Goal: Information Seeking & Learning: Check status

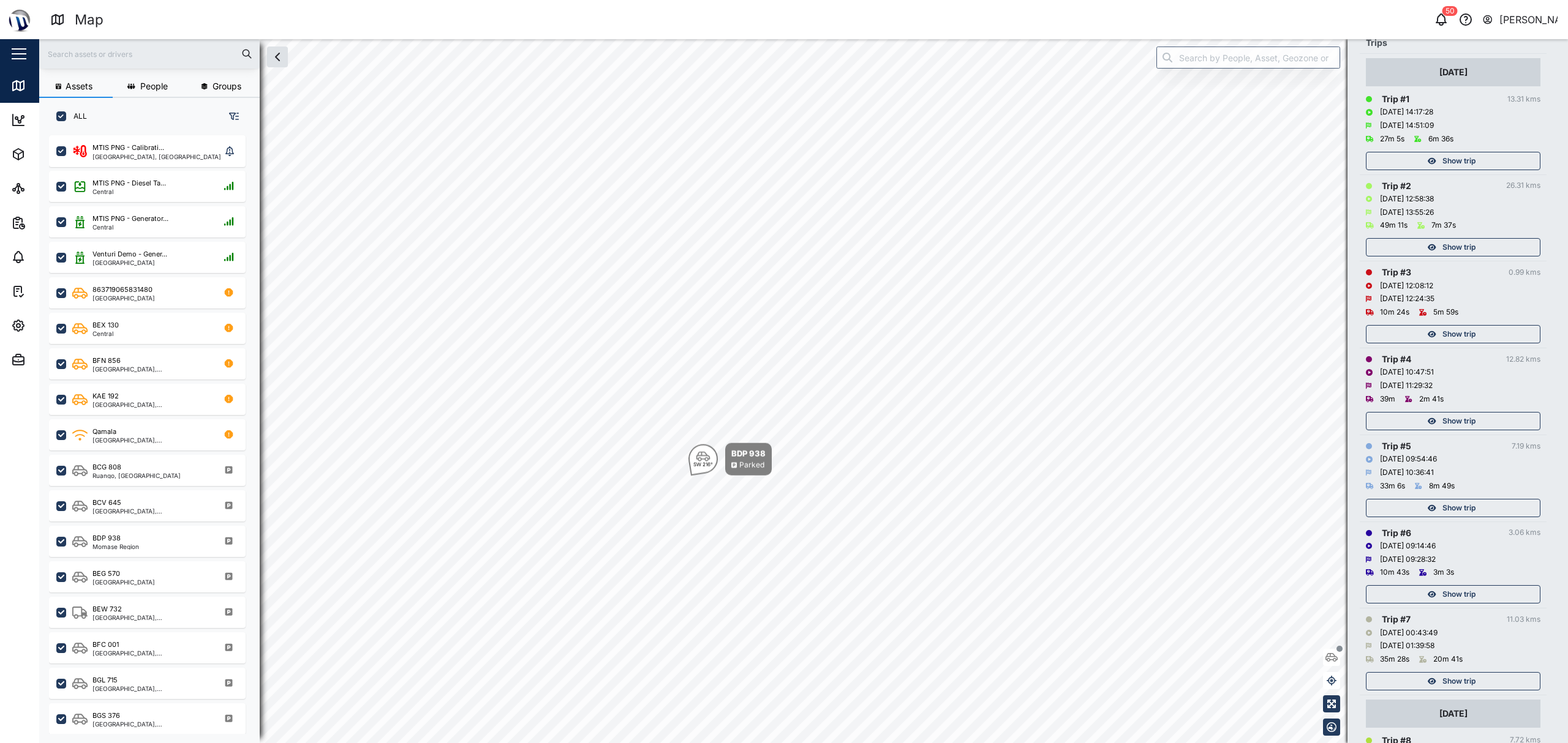
scroll to position [245, 0]
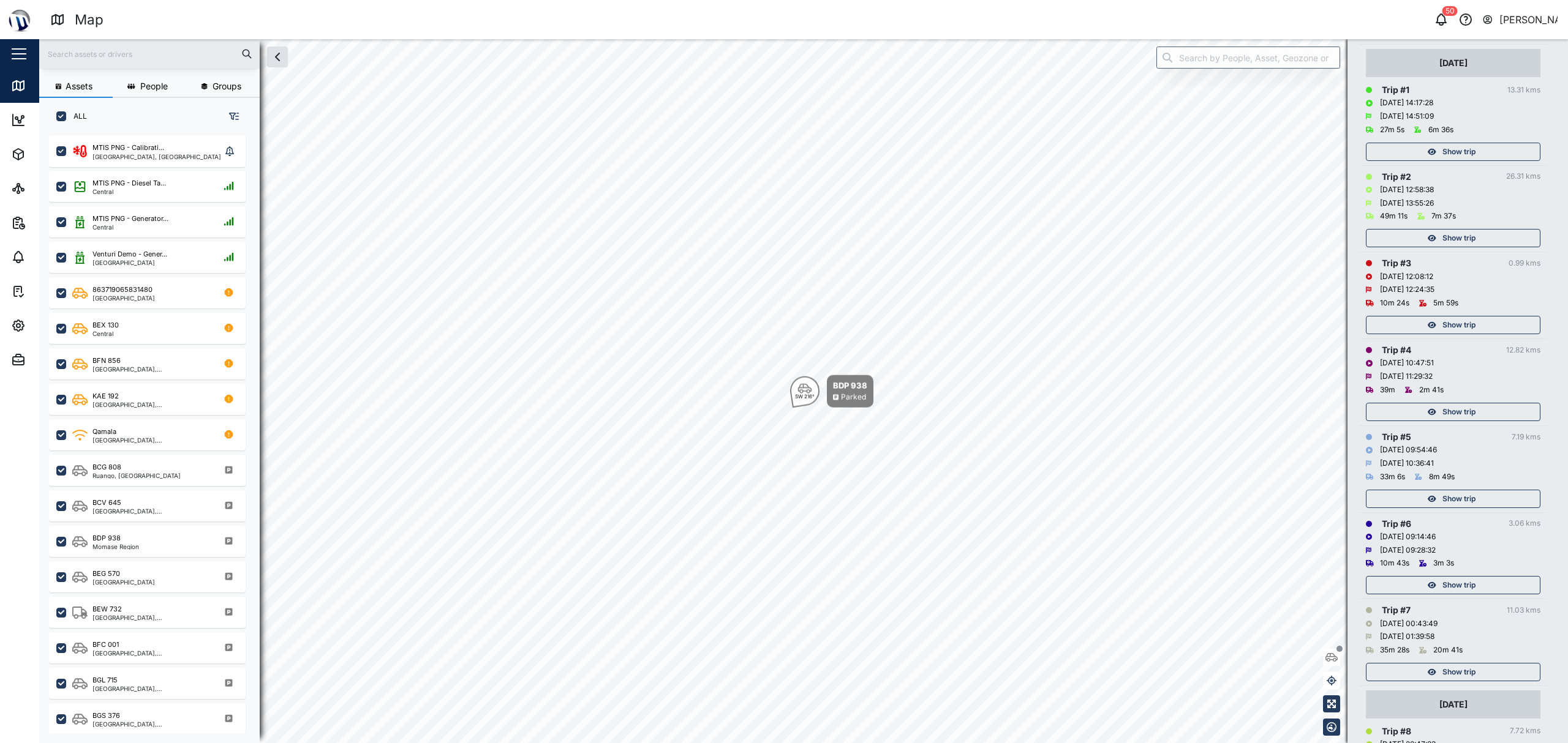
click at [1440, 420] on button "Show trip" at bounding box center [1452, 412] width 174 height 18
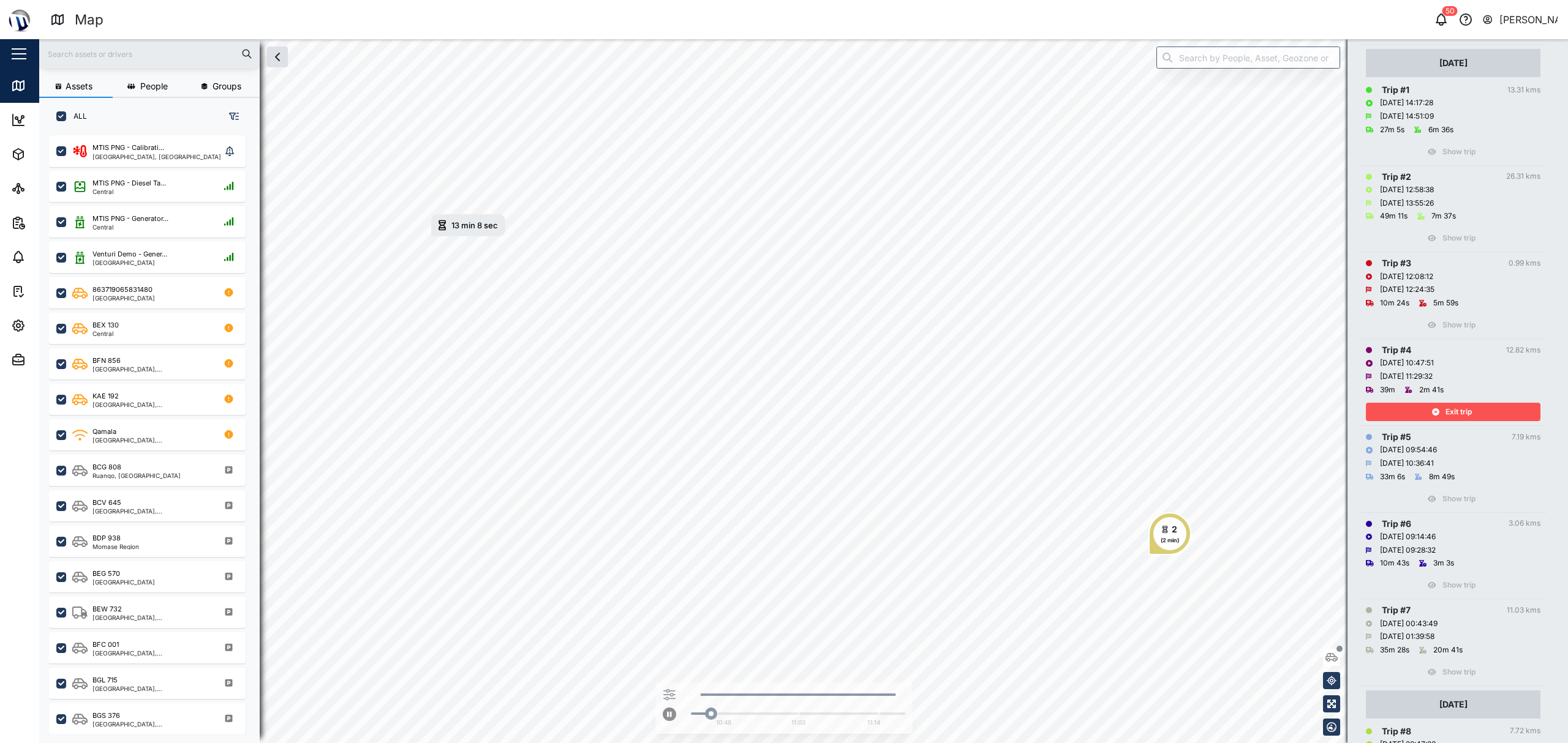
click at [1440, 420] on button "Exit trip" at bounding box center [1452, 412] width 174 height 18
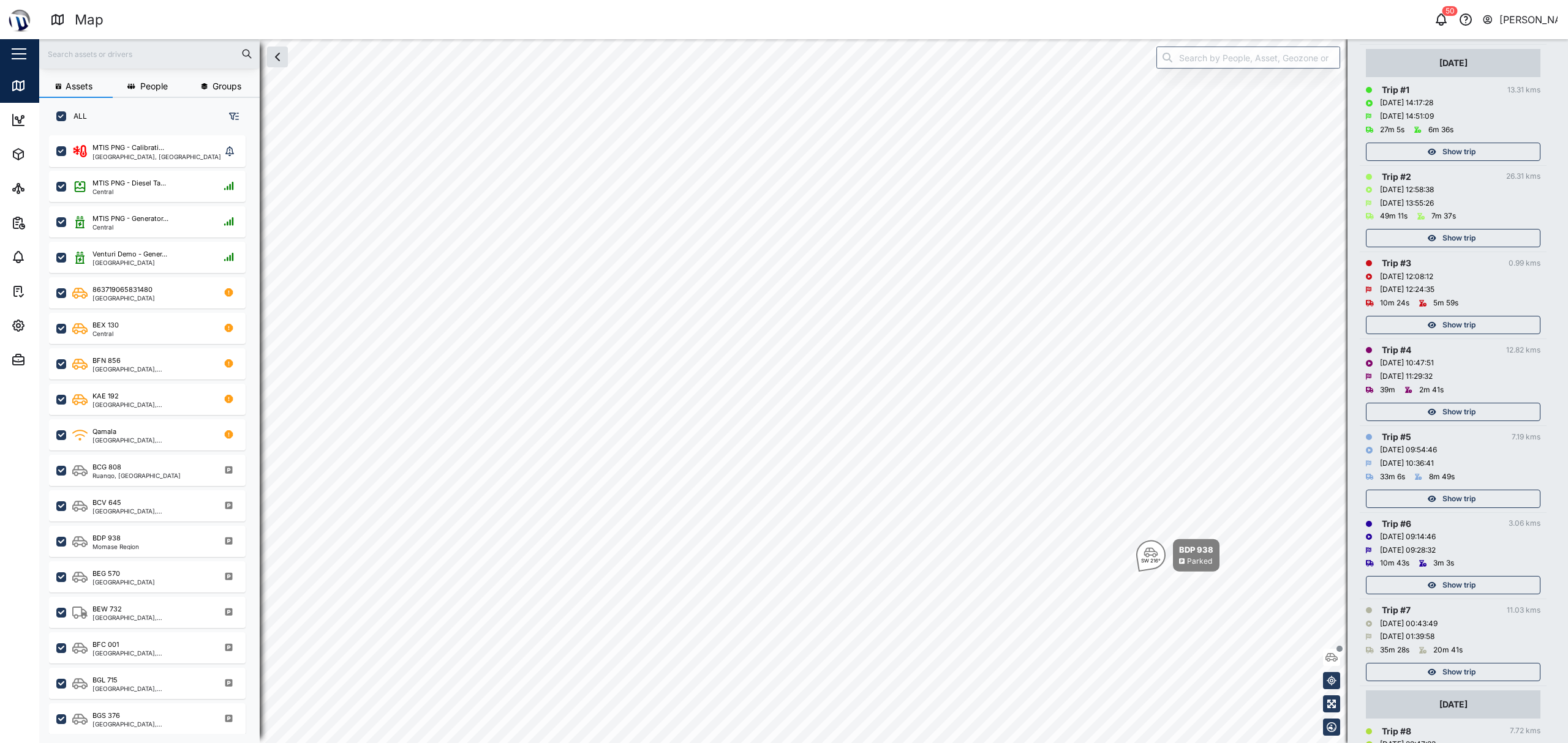
click at [1448, 334] on span "Show trip" at bounding box center [1458, 325] width 33 height 17
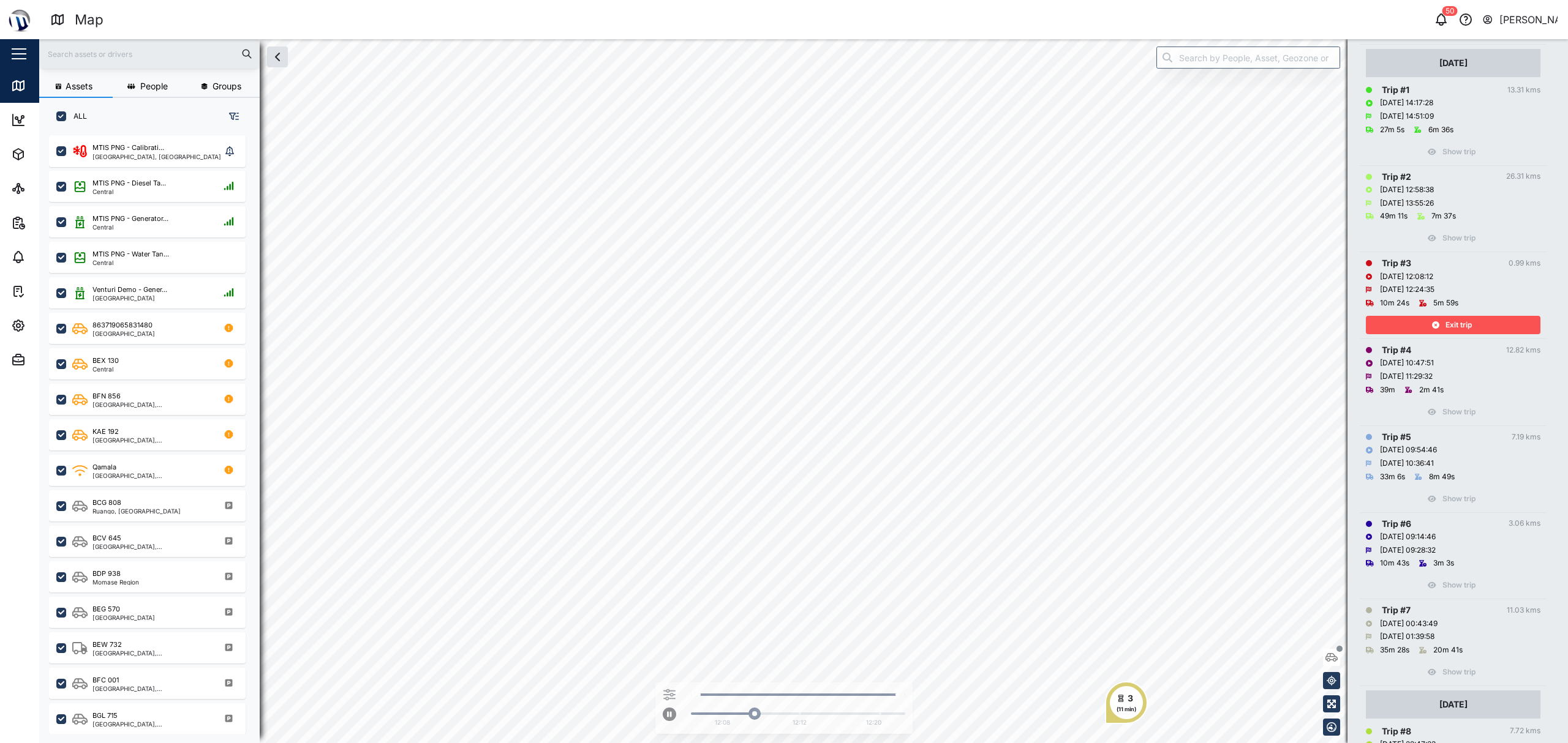
click at [1446, 328] on span "Exit trip" at bounding box center [1458, 325] width 26 height 17
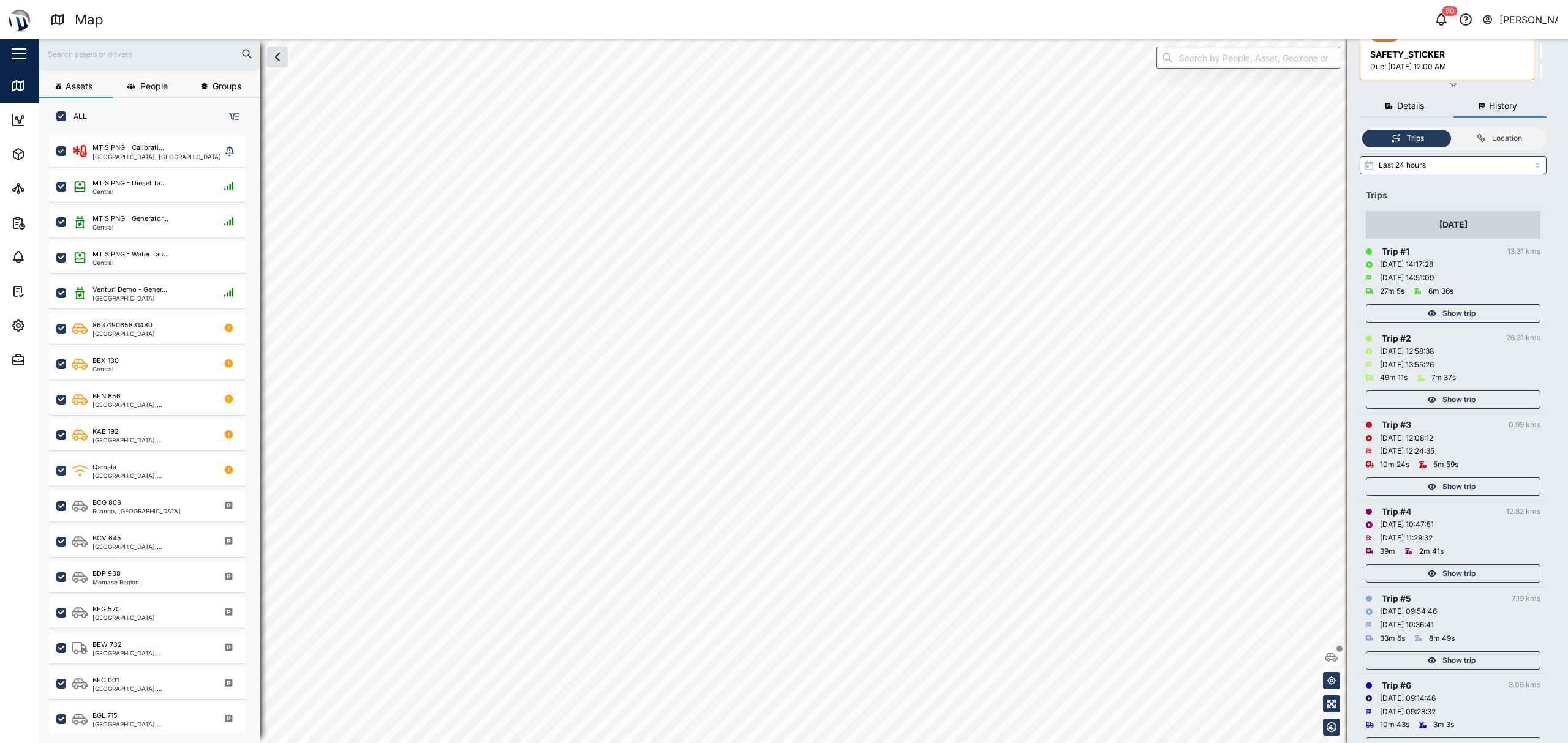
scroll to position [81, 0]
click at [1480, 404] on div "Show trip" at bounding box center [1451, 401] width 159 height 17
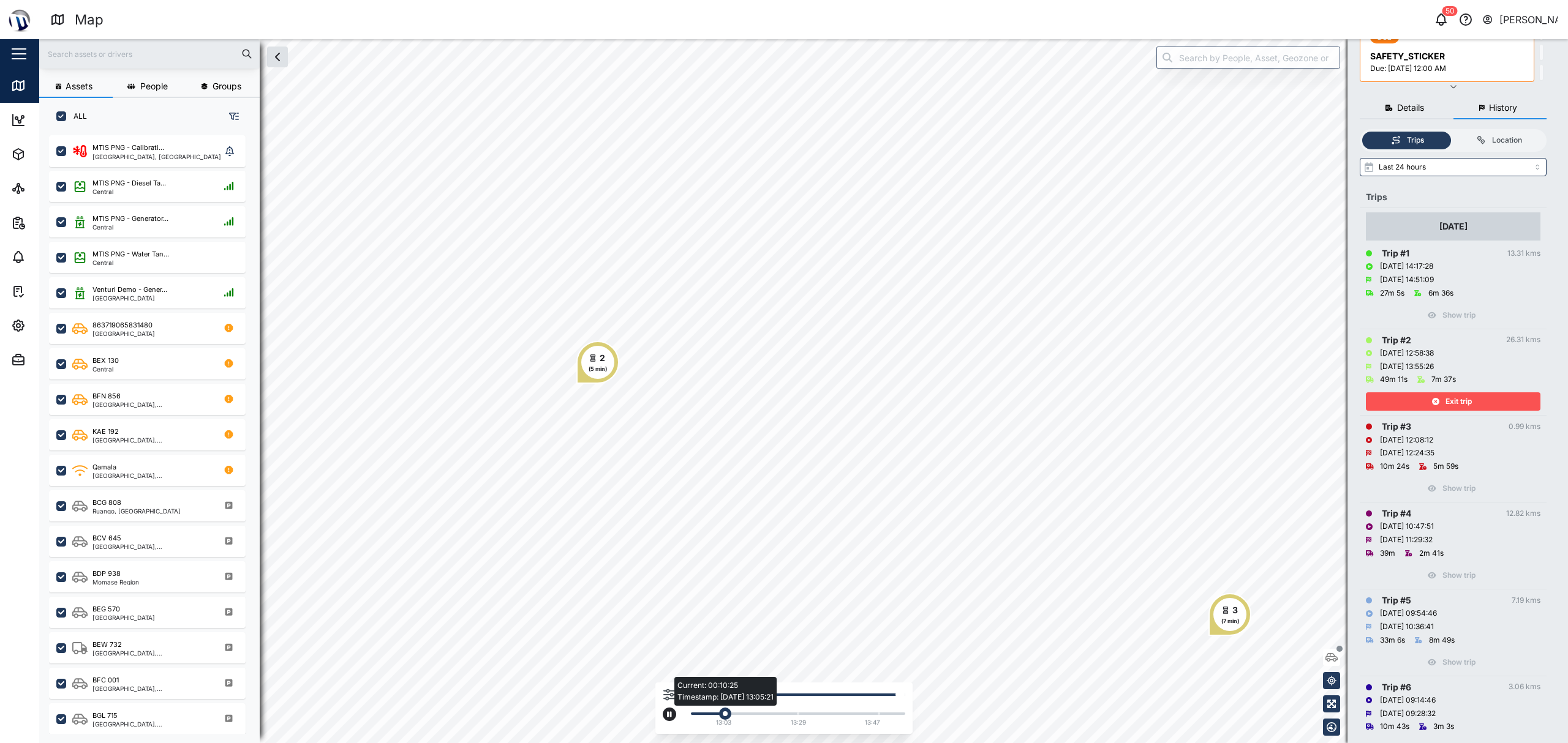
click at [731, 713] on div "Current: 00:10:25 Timestamp: [DATE] 13:05:21" at bounding box center [725, 713] width 12 height 12
click at [743, 713] on div "Current: 00:13:22 Timestamp: [DATE] 13:09:48" at bounding box center [798, 714] width 202 height 3
click at [751, 711] on div "Current: 00:13:22 Timestamp: [DATE] 13:09:48" at bounding box center [744, 713] width 13 height 13
click at [762, 711] on div "Current: 00:16:01 Timestamp: [DATE] 13:12:55" at bounding box center [755, 713] width 12 height 12
click at [768, 713] on div "Current: 00:17:50 Timestamp: [DATE] 13:17:23" at bounding box center [763, 713] width 12 height 12
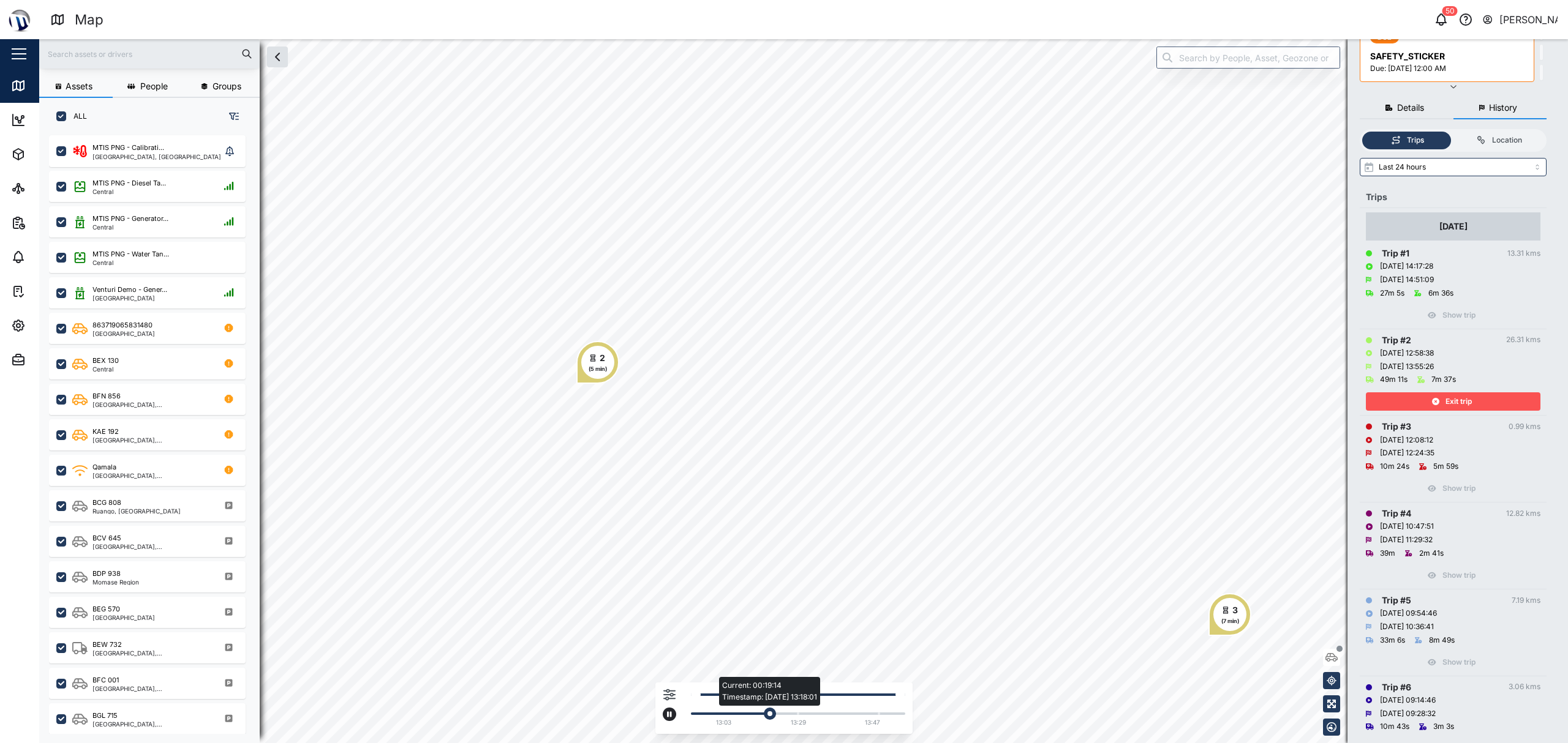
click at [772, 715] on div "Current: 00:19:14 Timestamp: [DATE] 13:18:01" at bounding box center [770, 713] width 12 height 12
click at [772, 715] on div "Current: 00:20:00 Timestamp: [DATE] 13:18:33" at bounding box center [774, 713] width 13 height 13
click at [774, 715] on div "Current: 00:20:00 Timestamp: [DATE] 13:18:33" at bounding box center [774, 713] width 12 height 12
click at [780, 715] on div "Current: 00:20:38 Timestamp: [DATE] 13:19:11" at bounding box center [775, 713] width 12 height 12
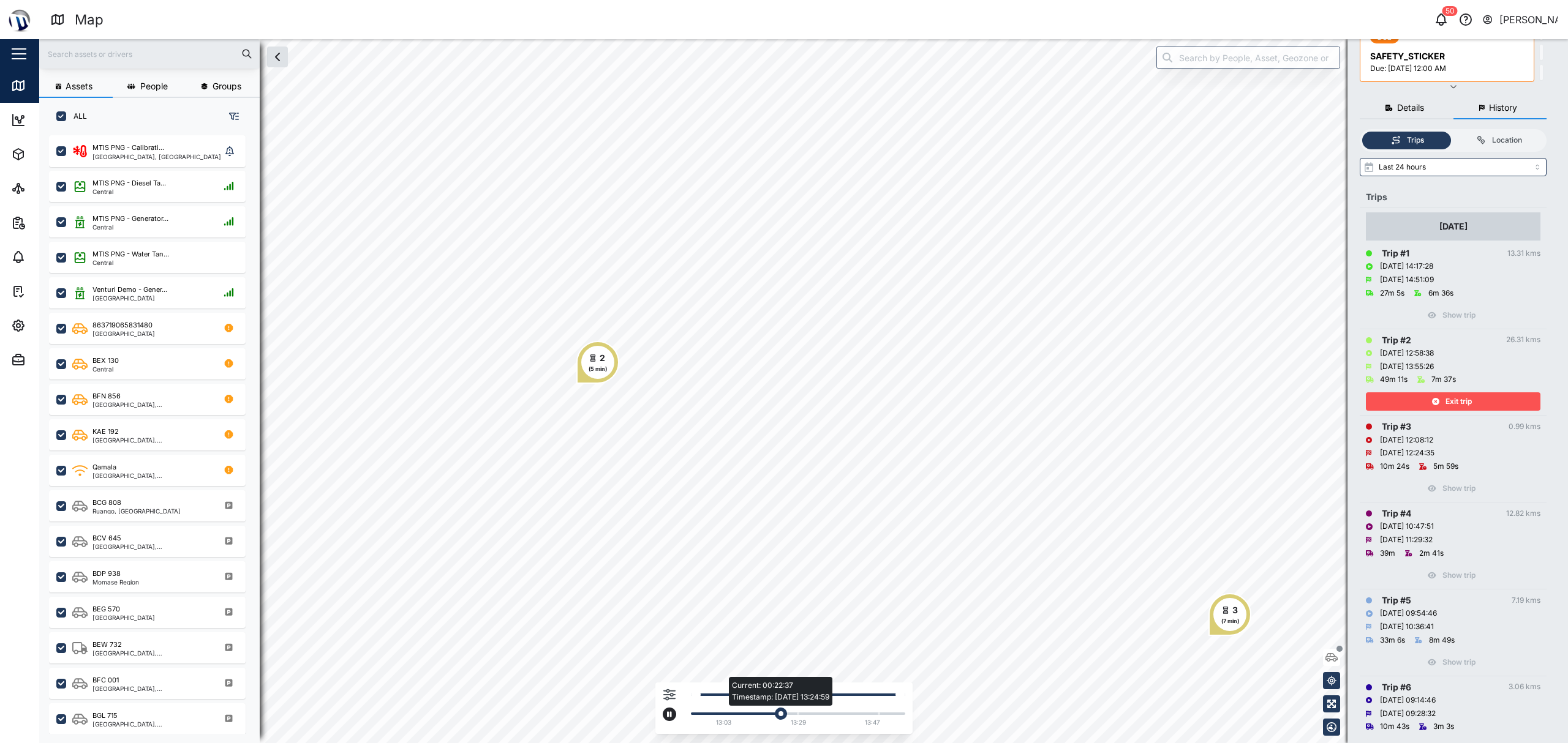
click at [794, 715] on div "Current: 00:22:37 Timestamp: [DATE] 13:24:59" at bounding box center [798, 714] width 202 height 3
drag, startPoint x: 794, startPoint y: 715, endPoint x: 815, endPoint y: 716, distance: 21.0
click at [797, 716] on div "Current: 00:25:29 Timestamp: [DATE] 13:29:10" at bounding box center [794, 713] width 13 height 13
drag, startPoint x: 815, startPoint y: 716, endPoint x: 825, endPoint y: 718, distance: 10.2
click at [817, 716] on div "13:03 13:29 13:47" at bounding box center [795, 711] width 221 height 38
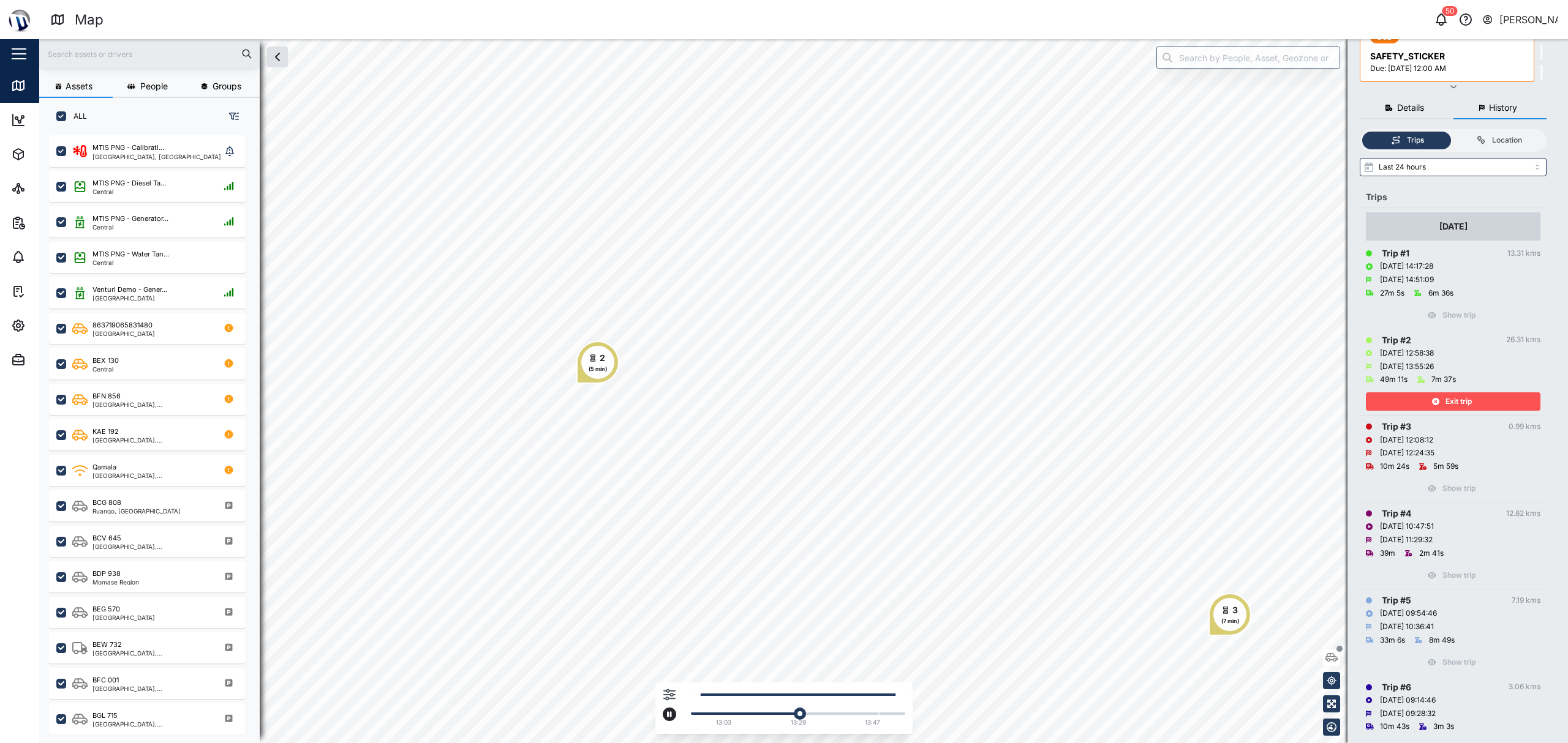
click at [865, 715] on div "13:03 13:29 13:47" at bounding box center [795, 711] width 221 height 38
click at [822, 714] on div "Current: 00:26:16 Timestamp: [DATE] 13:29:57" at bounding box center [798, 714] width 202 height 3
click at [826, 714] on div "Current: 00:36:15 Timestamp: [DATE] 13:34:48" at bounding box center [821, 713] width 12 height 12
drag, startPoint x: 831, startPoint y: 714, endPoint x: 841, endPoint y: 715, distance: 10.0
click at [837, 715] on div "Current: 00:37:13 Timestamp: [DATE] 13:35:58" at bounding box center [798, 714] width 202 height 3
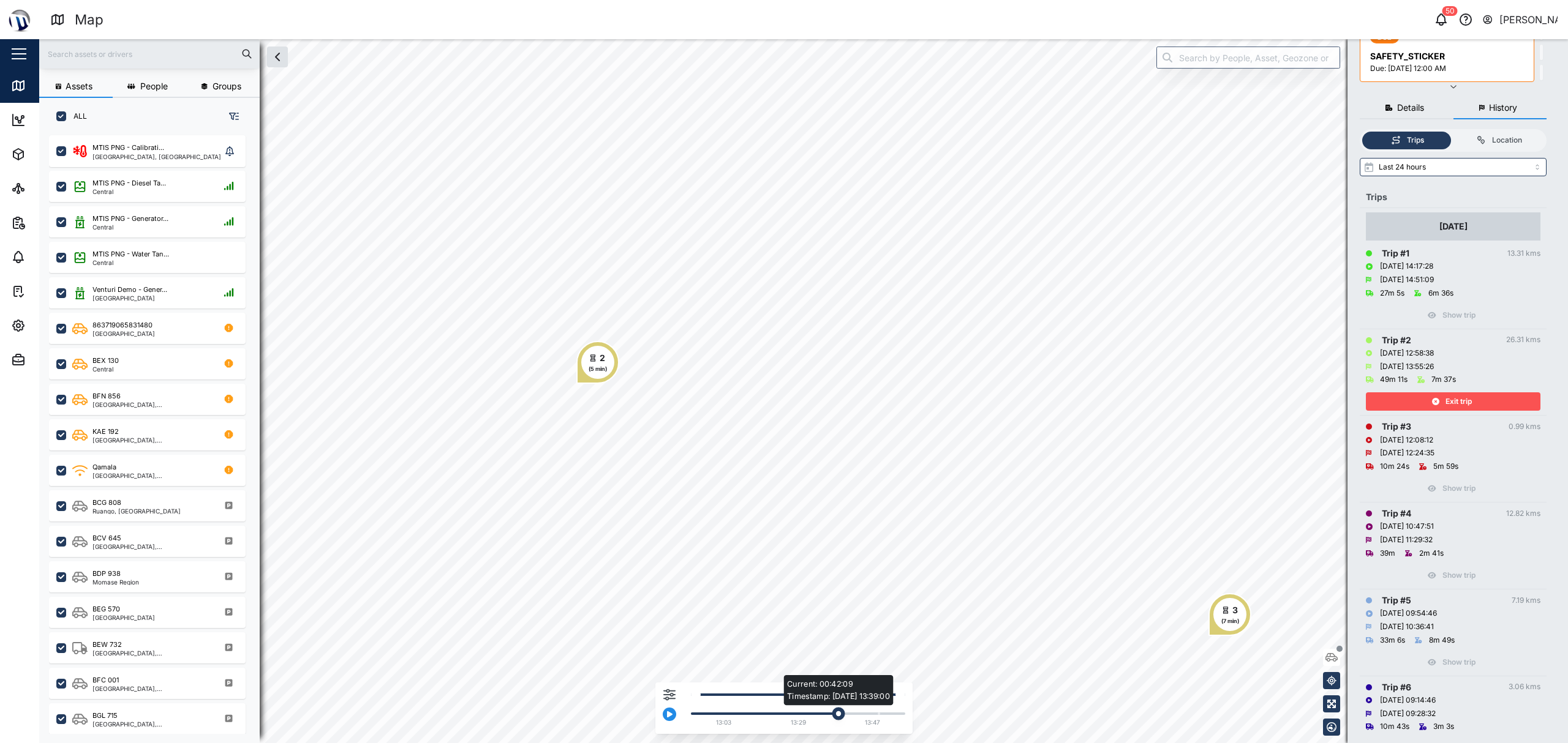
drag, startPoint x: 841, startPoint y: 715, endPoint x: 849, endPoint y: 714, distance: 8.1
click at [845, 715] on div "Current: 00:42:09 Timestamp: [DATE] 13:39:00" at bounding box center [838, 713] width 13 height 13
click at [845, 713] on div "Current: 00:42:09 Timestamp: [DATE] 13:39:00" at bounding box center [838, 713] width 13 height 13
click at [854, 713] on div "Current: 00:44:33 Timestamp: [DATE] 13:41:11" at bounding box center [848, 713] width 12 height 12
click at [865, 713] on div "Current: 00:46:22 Timestamp: [DATE] 13:42:49" at bounding box center [798, 714] width 202 height 3
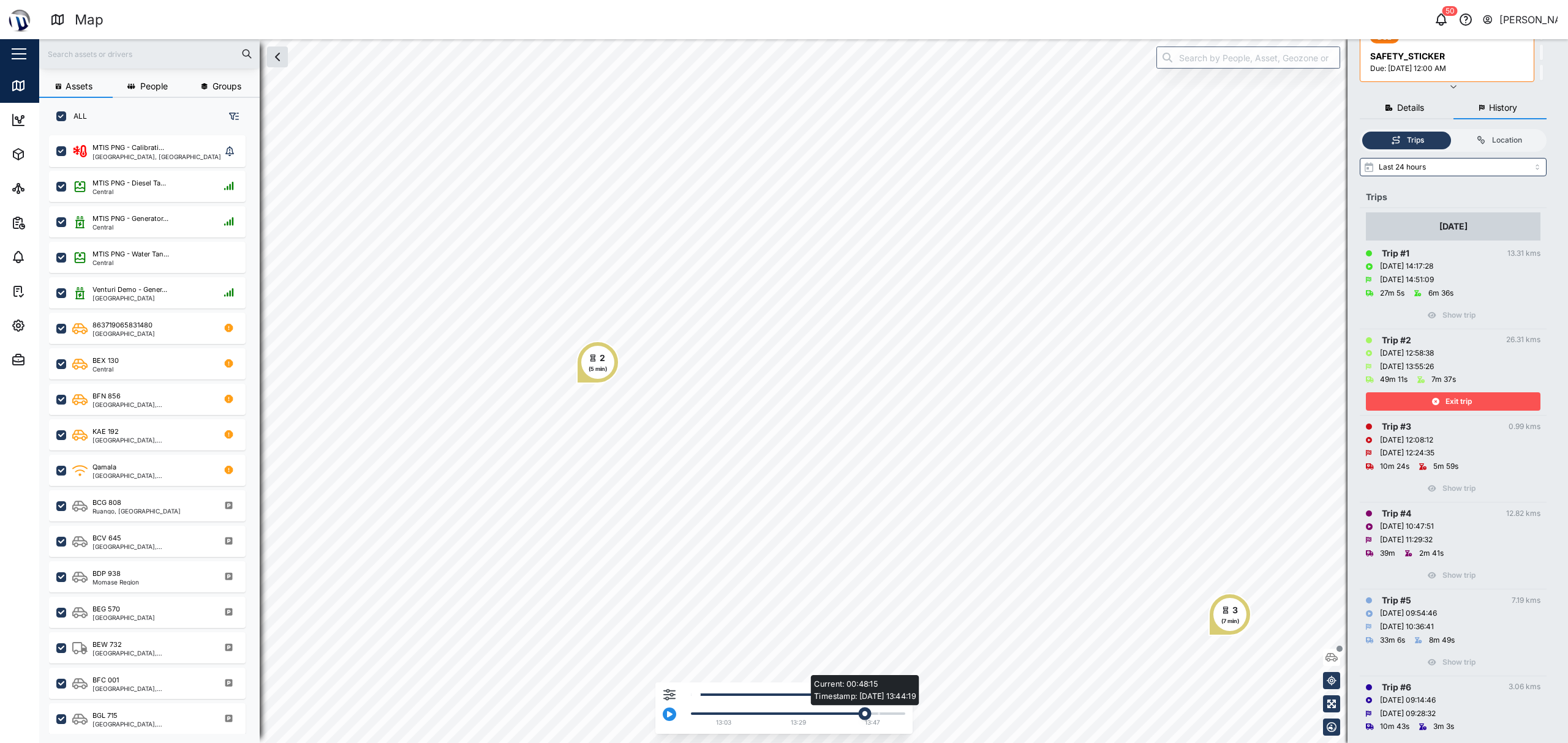
drag, startPoint x: 868, startPoint y: 713, endPoint x: 888, endPoint y: 714, distance: 20.0
click at [870, 713] on div "Current: 00:48:15 Timestamp: [DATE] 13:44:19" at bounding box center [798, 714] width 202 height 3
click at [888, 714] on div "Current: 00:52:58 Timestamp: [DATE] 13:47:41" at bounding box center [798, 714] width 202 height 3
click at [881, 715] on div "Current: 00:50:56 Timestamp: [DATE] 13:46:33" at bounding box center [874, 713] width 13 height 13
drag, startPoint x: 885, startPoint y: 713, endPoint x: 530, endPoint y: 744, distance: 356.4
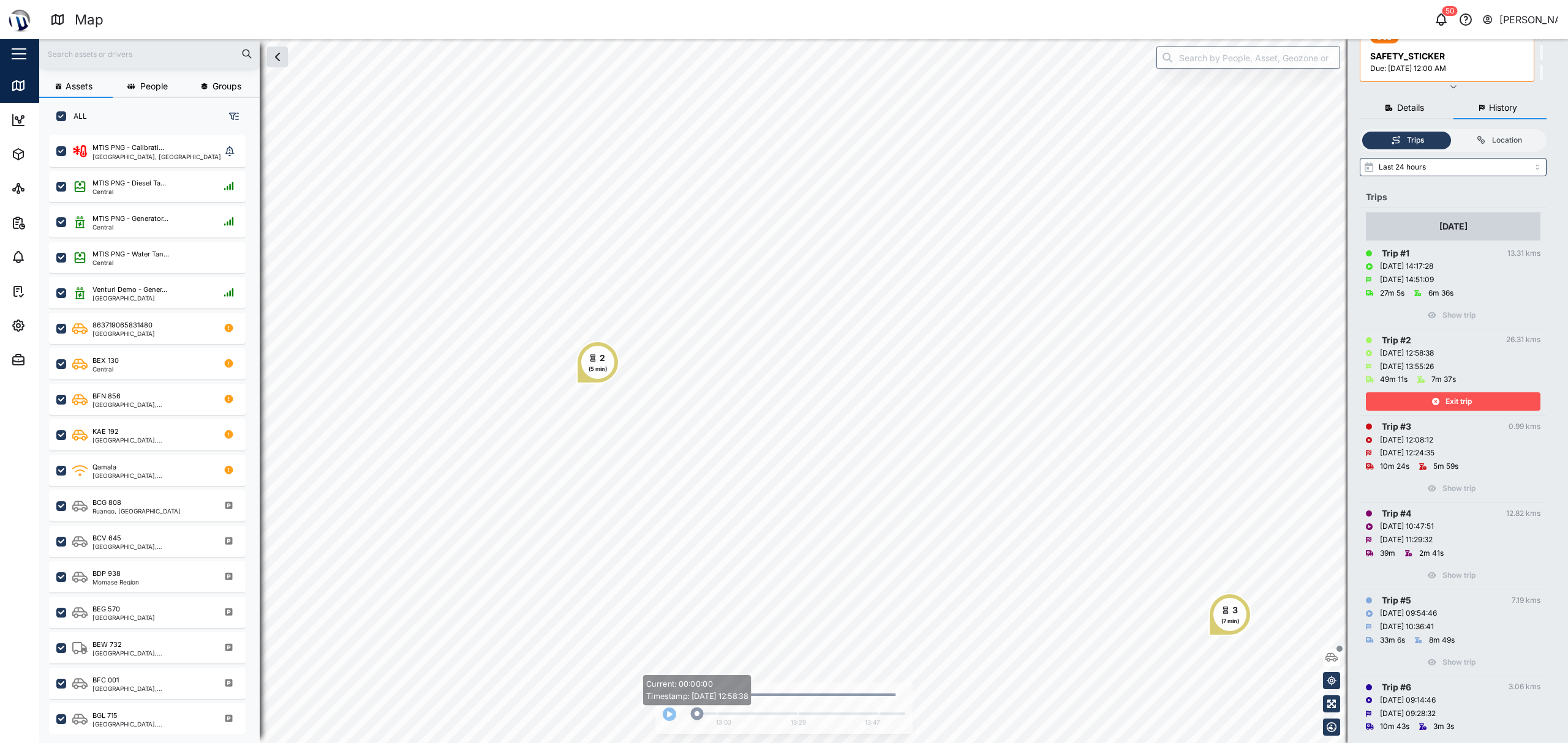
click at [530, 742] on html "Map 50 [PERSON_NAME] Close Map Dashboard Assets ATS Camera Generator Personnel …" at bounding box center [784, 371] width 1568 height 743
drag, startPoint x: 726, startPoint y: 713, endPoint x: 898, endPoint y: 723, distance: 172.3
click at [898, 723] on div "Current: 00:54:57 Timestamp: [DATE] 13:49:32 13:03 13:29 13:47" at bounding box center [795, 711] width 221 height 38
click at [667, 711] on icon "button" at bounding box center [669, 714] width 7 height 7
click at [667, 711] on icon "button" at bounding box center [669, 714] width 5 height 7
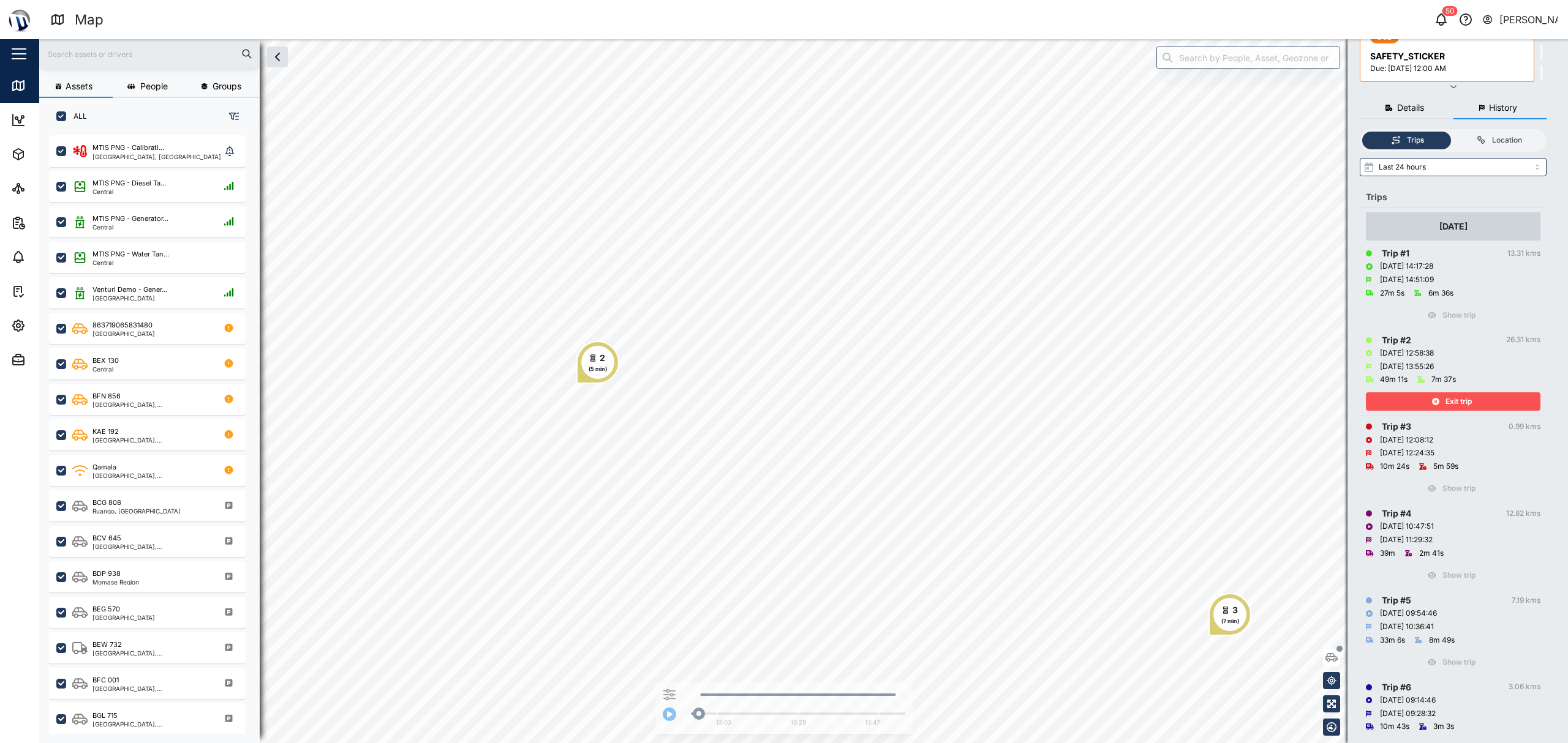
click at [1425, 400] on div "Exit trip" at bounding box center [1451, 401] width 159 height 17
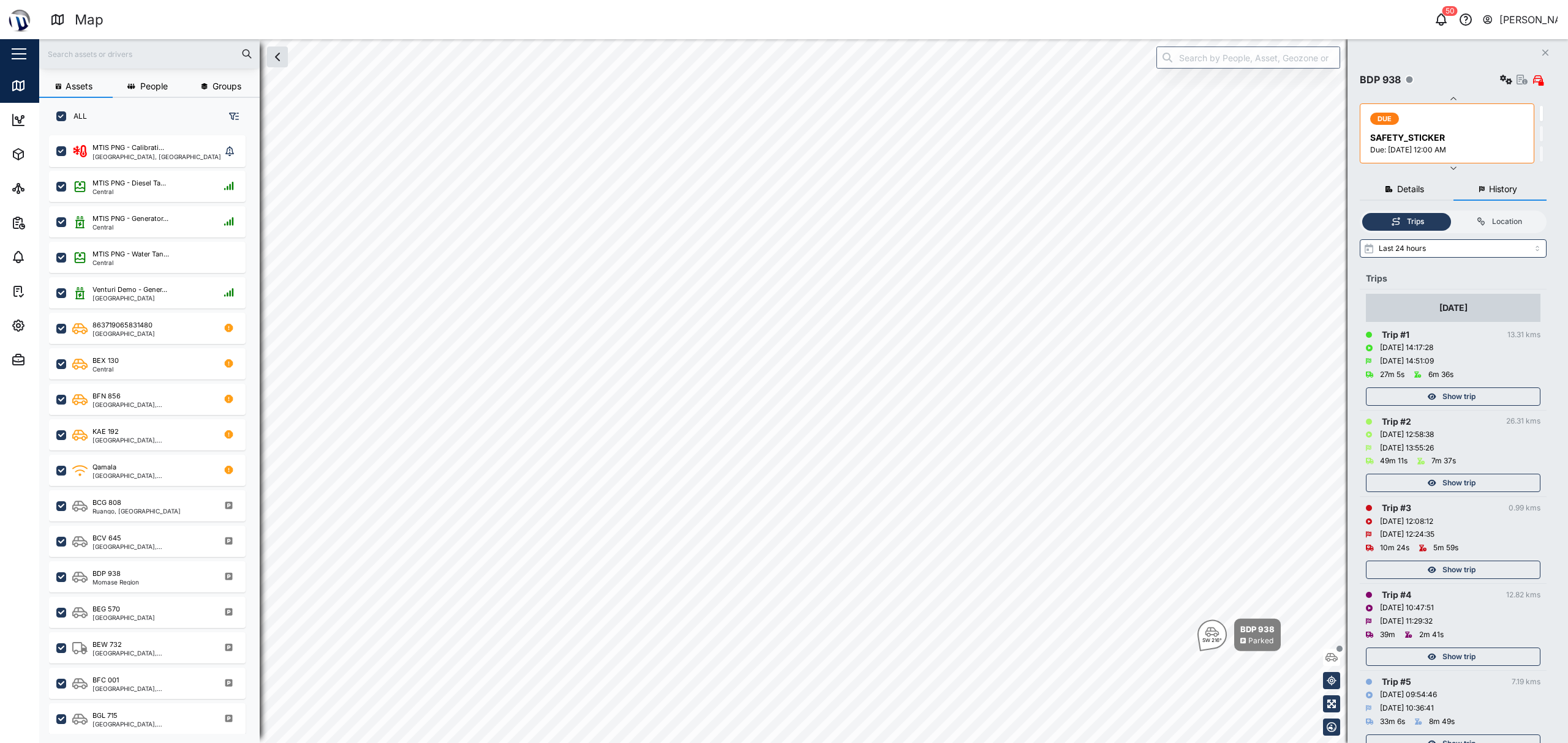
click at [1504, 390] on div "Show trip" at bounding box center [1451, 396] width 159 height 17
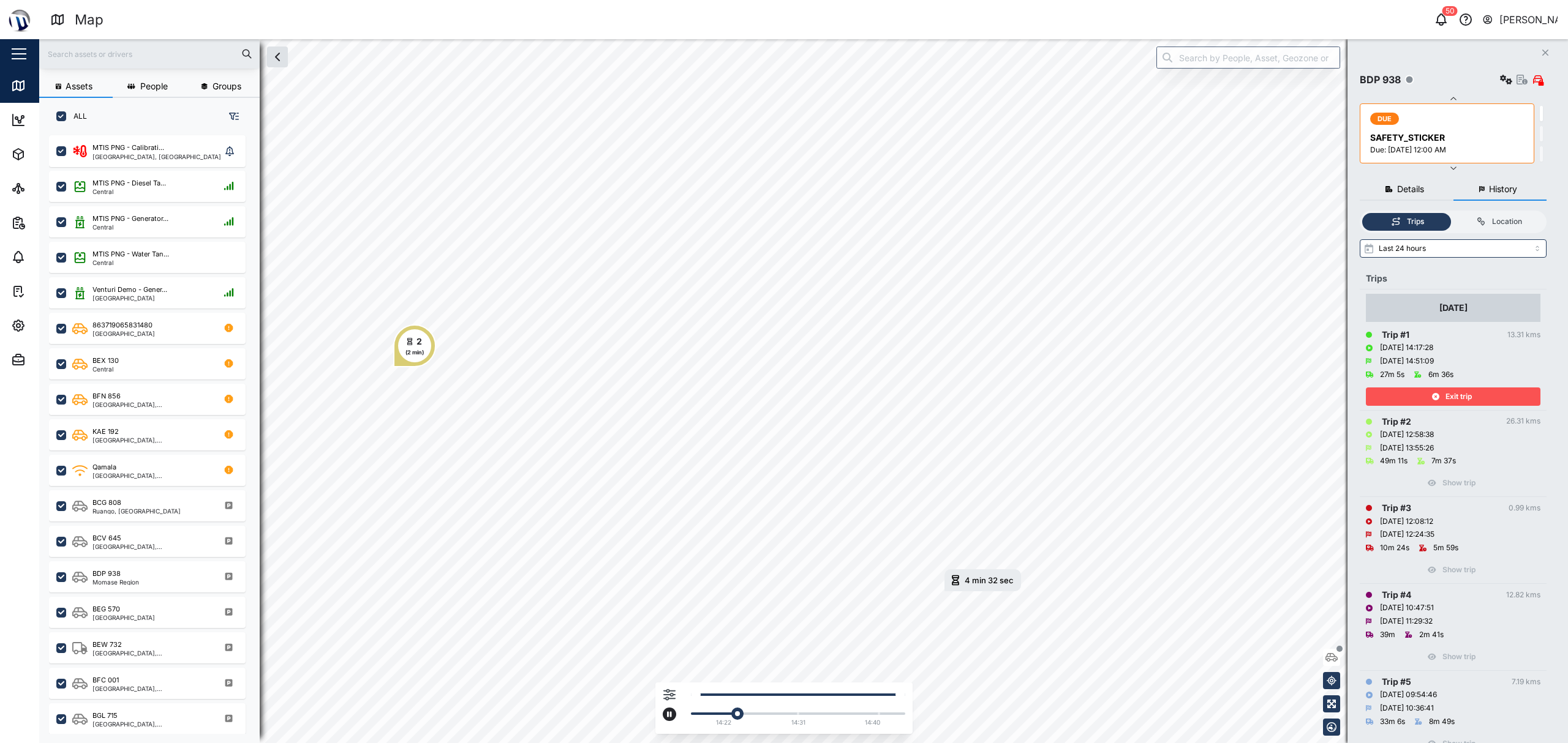
click at [892, 713] on div at bounding box center [798, 714] width 202 height 3
click at [681, 708] on div "14:22 14:31 14:40" at bounding box center [784, 711] width 243 height 38
click at [1431, 385] on div "Exit trip" at bounding box center [1452, 393] width 174 height 24
click at [1425, 407] on td "[DATE] Trip # 1 13.31 kms [DATE] 14:17:28 [DATE] 14:51:09 27m 5s 6m 36s Exit tr…" at bounding box center [1453, 350] width 187 height 120
click at [1432, 398] on icon "button" at bounding box center [1435, 396] width 7 height 7
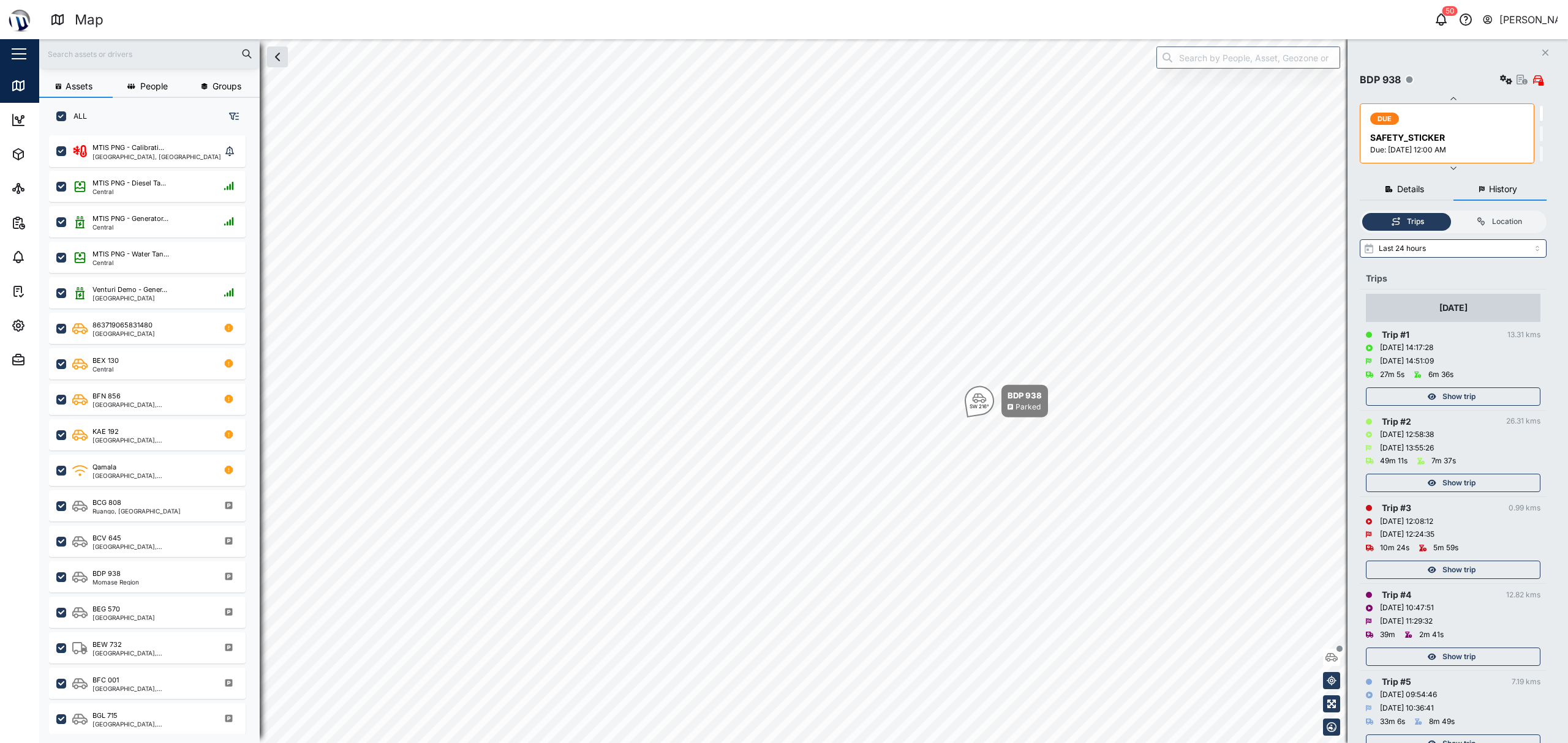
click at [1017, 39] on div "SW 216° BDP 938 Parked" at bounding box center [803, 39] width 1528 height 0
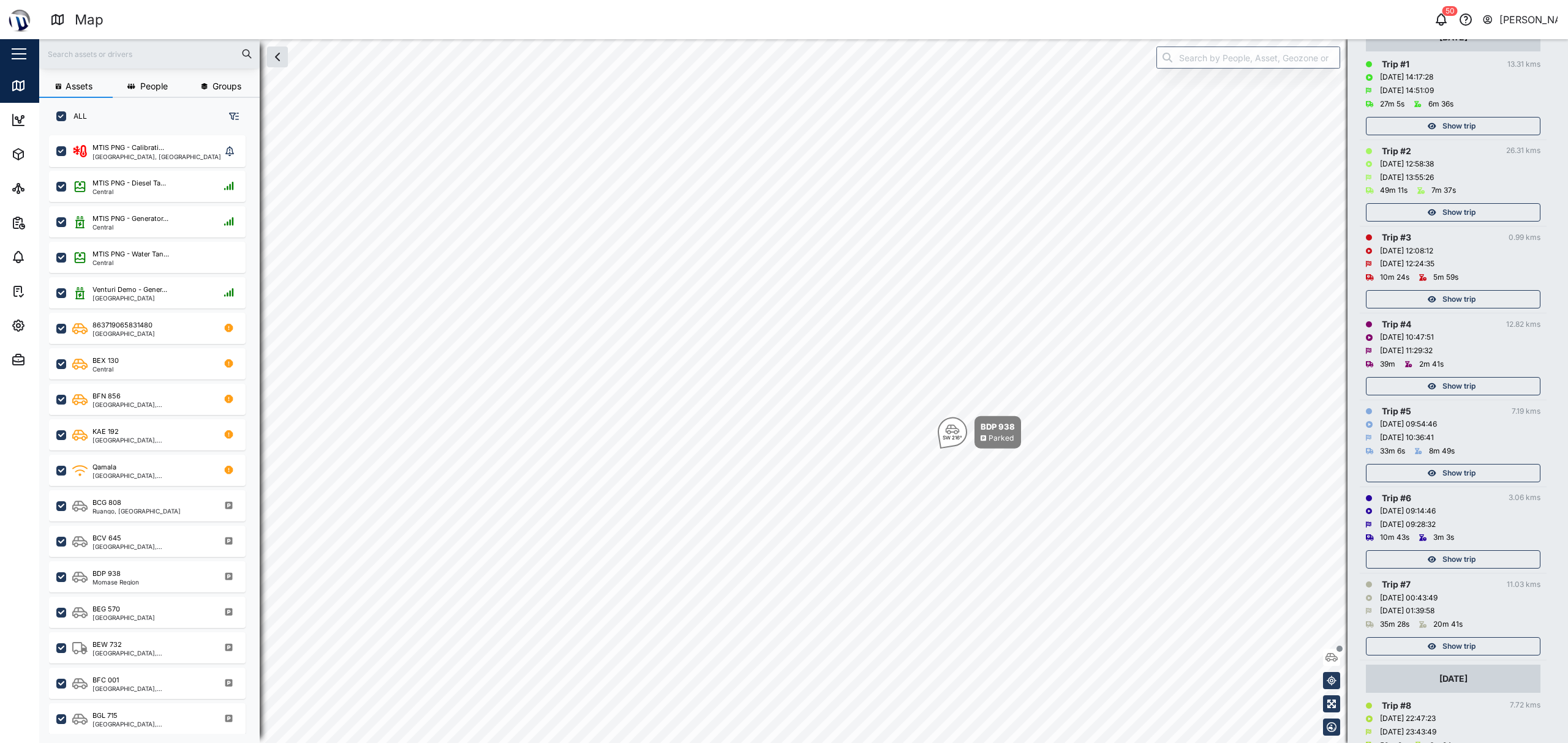
scroll to position [420, 0]
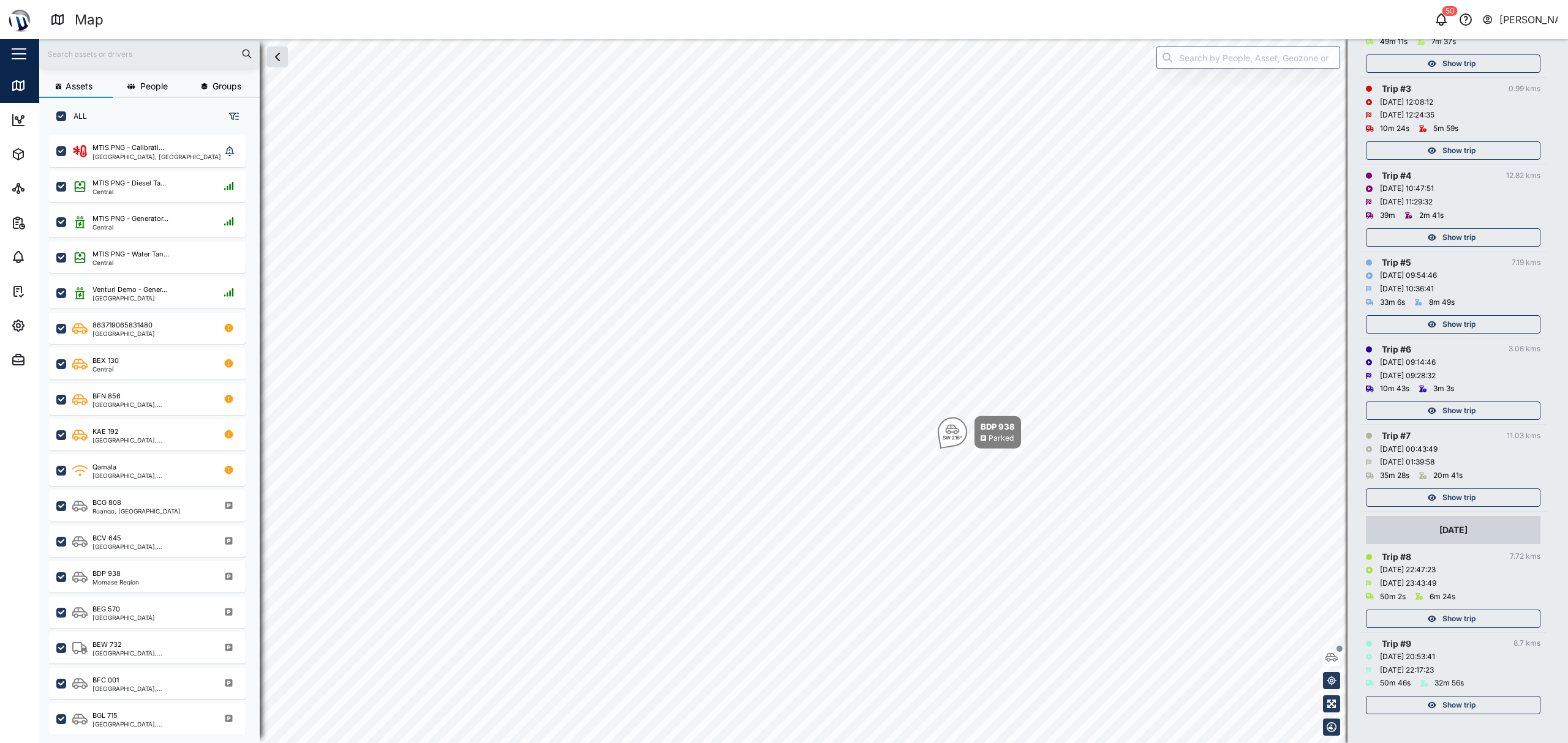
click at [1505, 496] on div "Show trip" at bounding box center [1451, 497] width 159 height 17
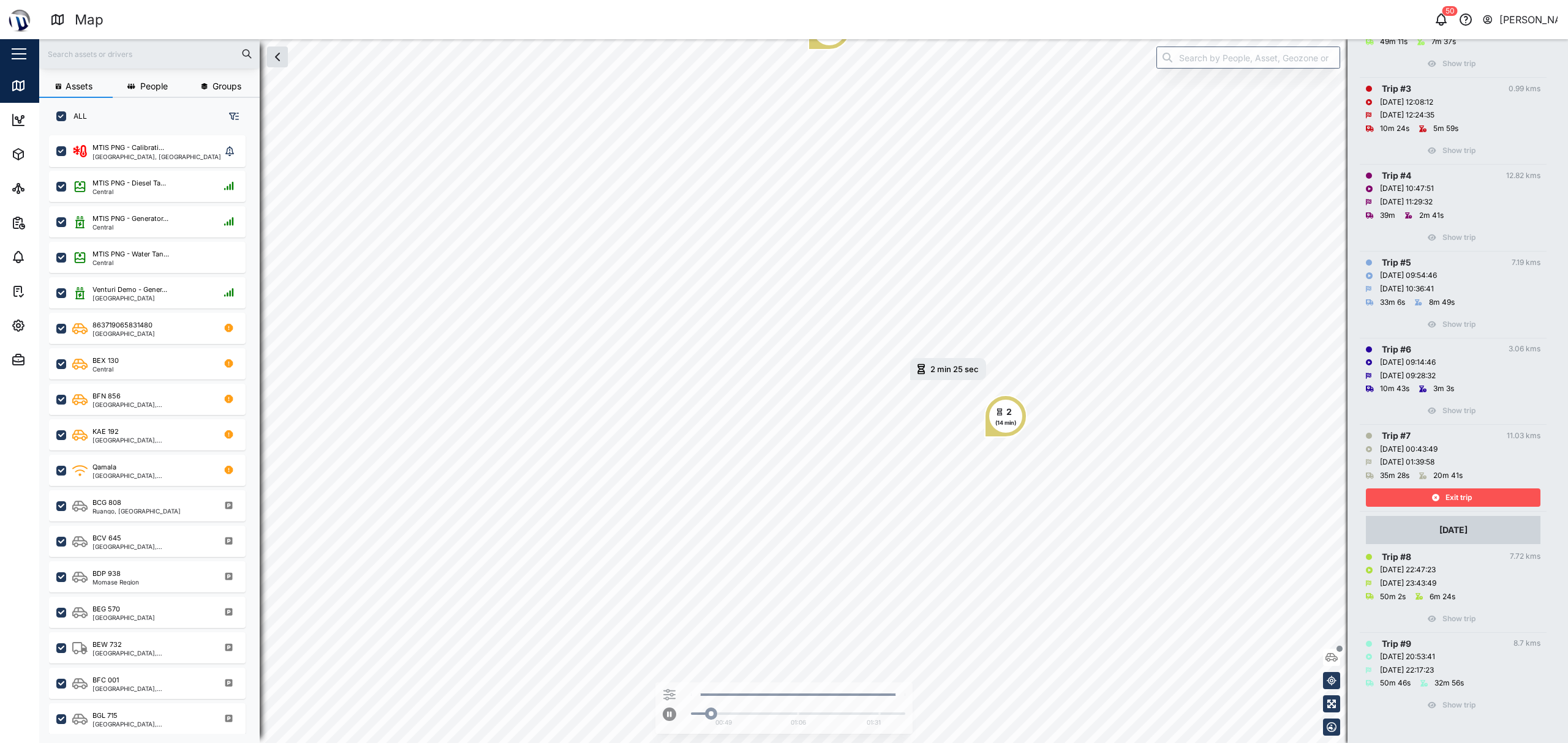
click at [1512, 498] on div "Exit trip" at bounding box center [1451, 497] width 159 height 17
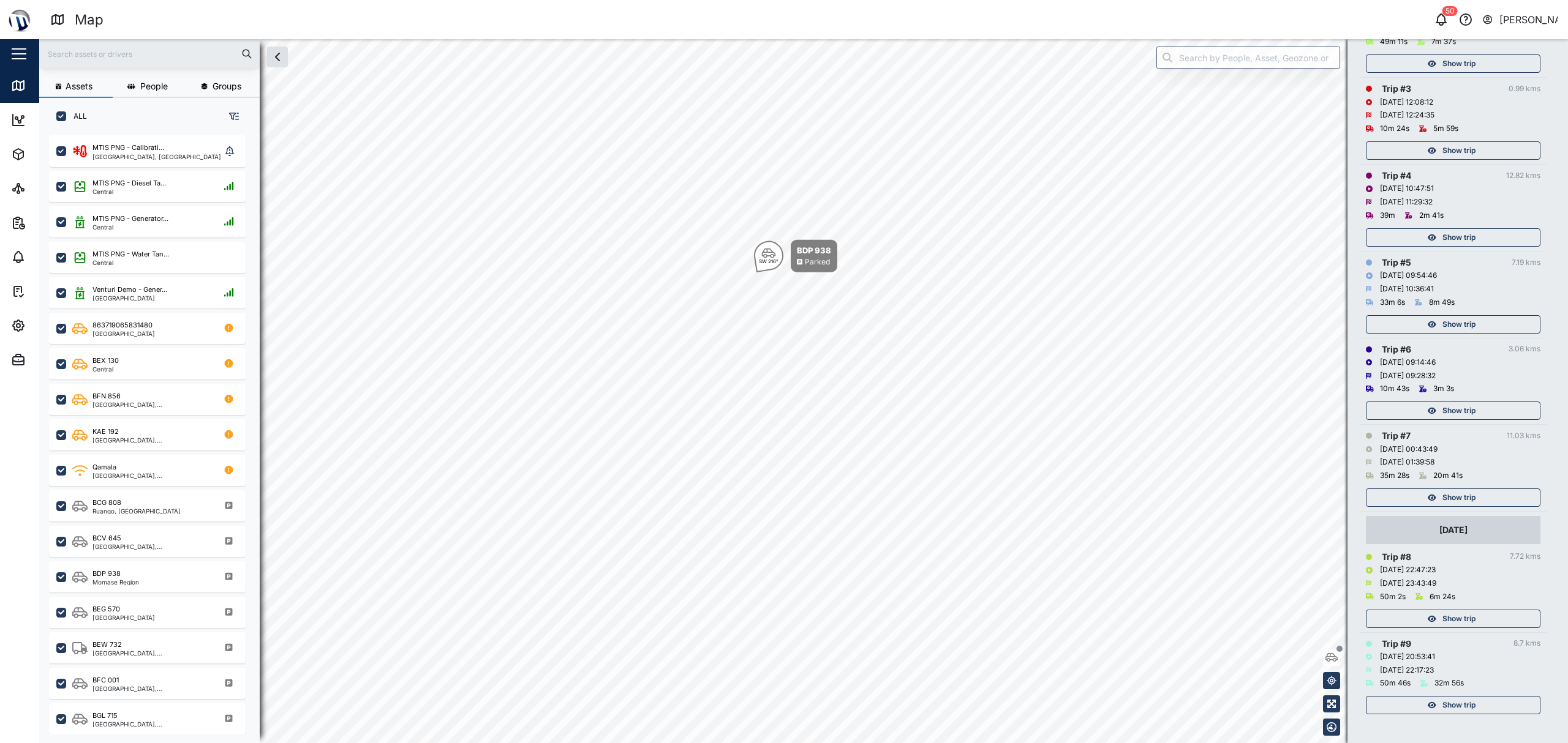
click at [1477, 615] on div "Show trip" at bounding box center [1451, 619] width 159 height 17
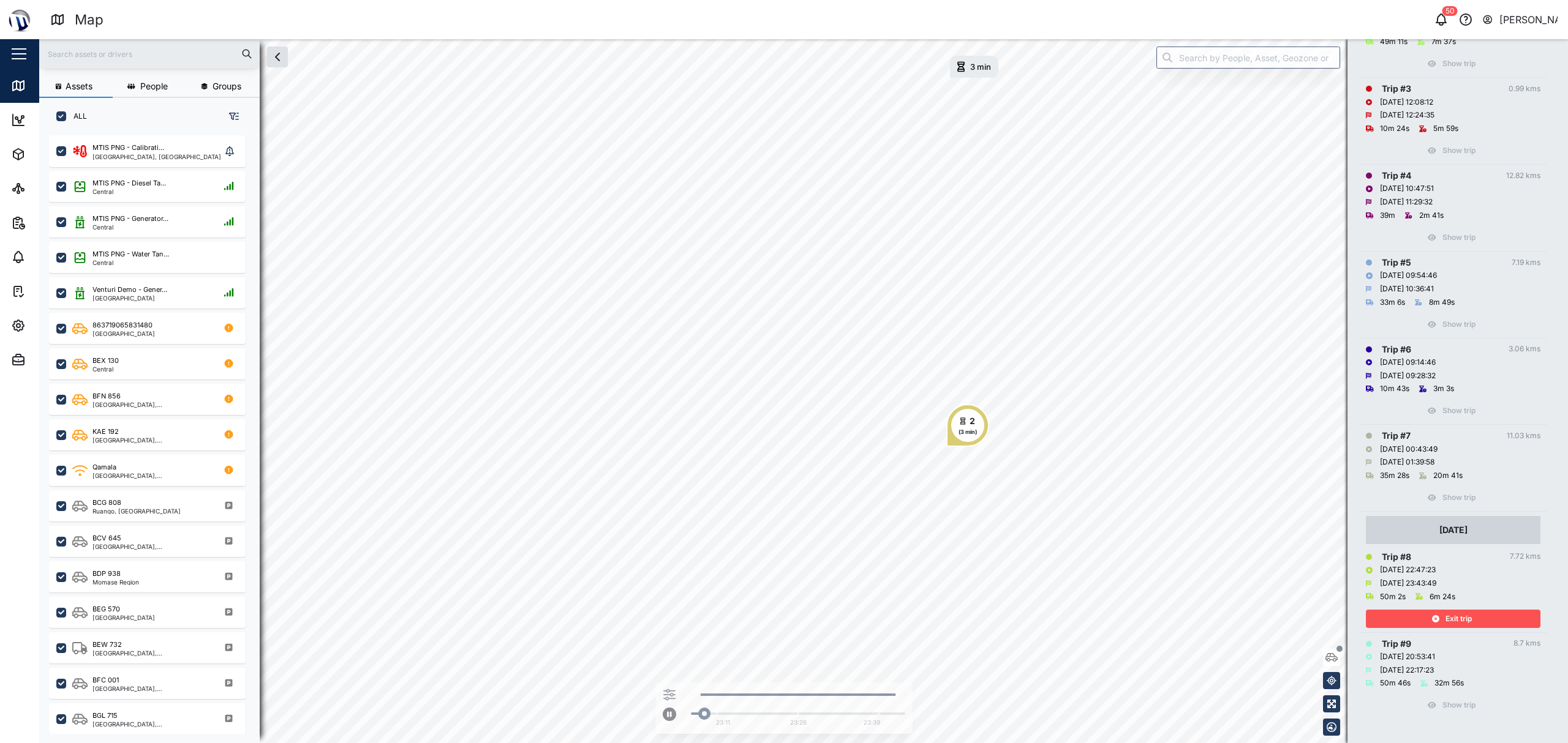
click at [1477, 615] on div "Exit trip" at bounding box center [1451, 619] width 159 height 17
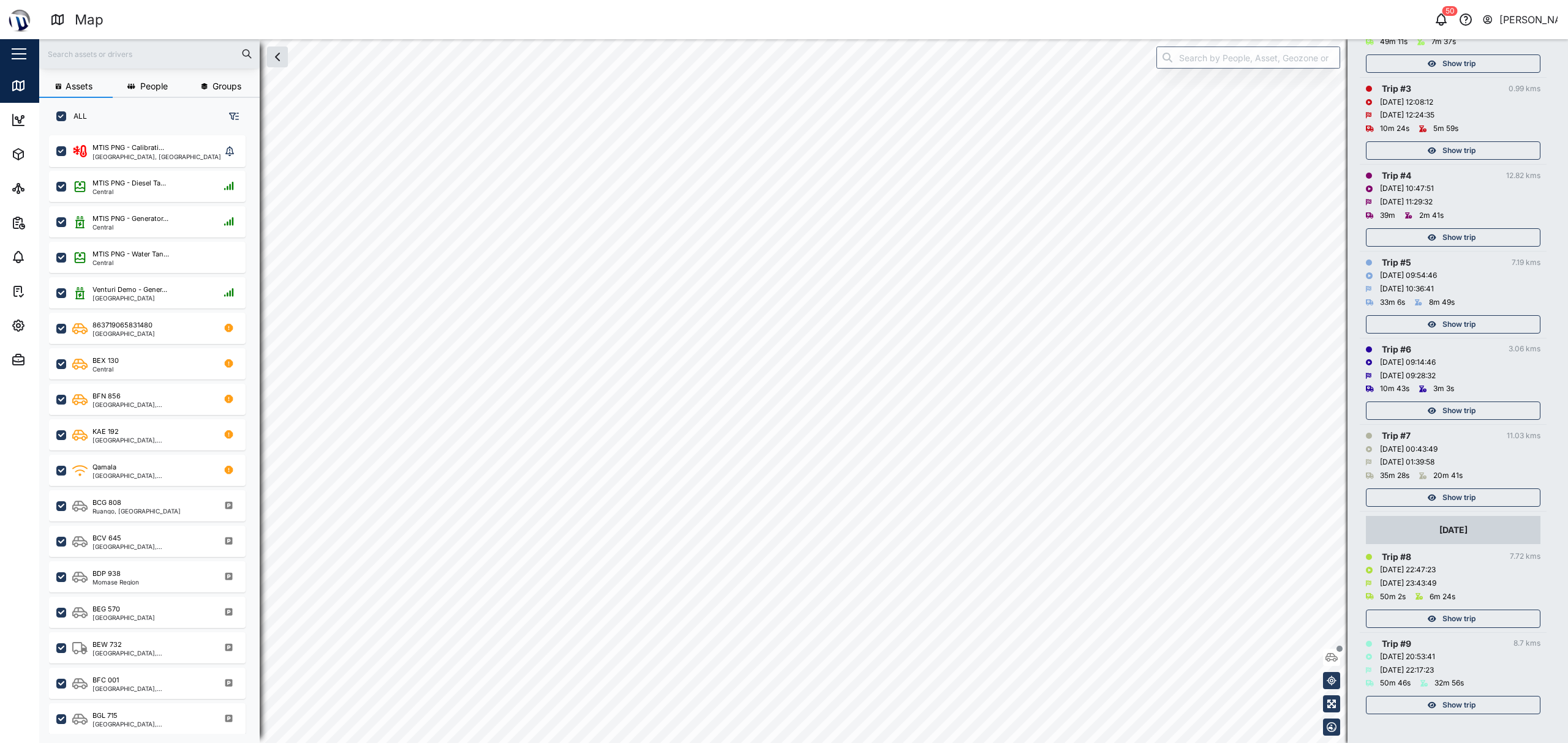
click at [1446, 711] on span "Show trip" at bounding box center [1458, 705] width 33 height 17
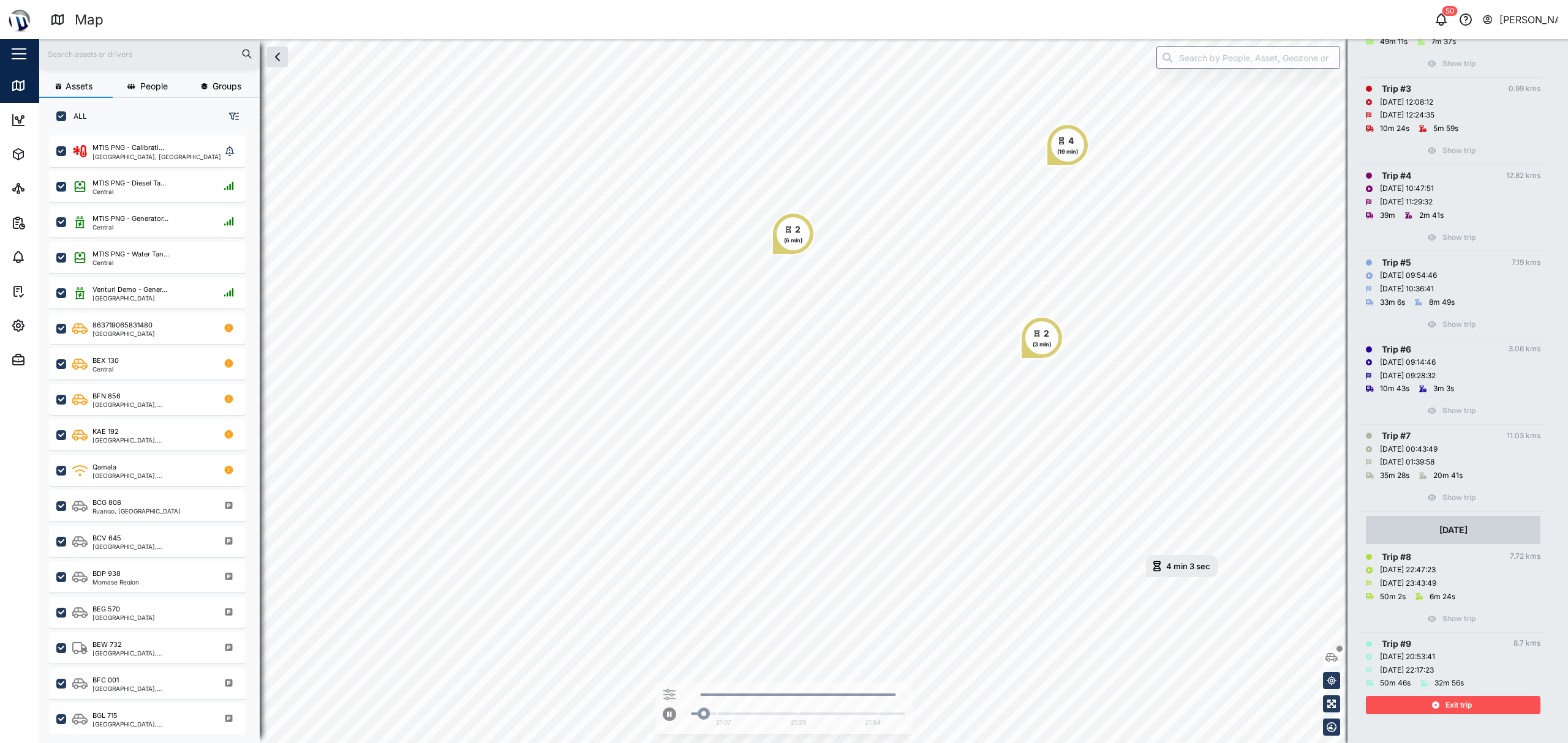
click at [1446, 699] on span "Exit trip" at bounding box center [1458, 705] width 26 height 17
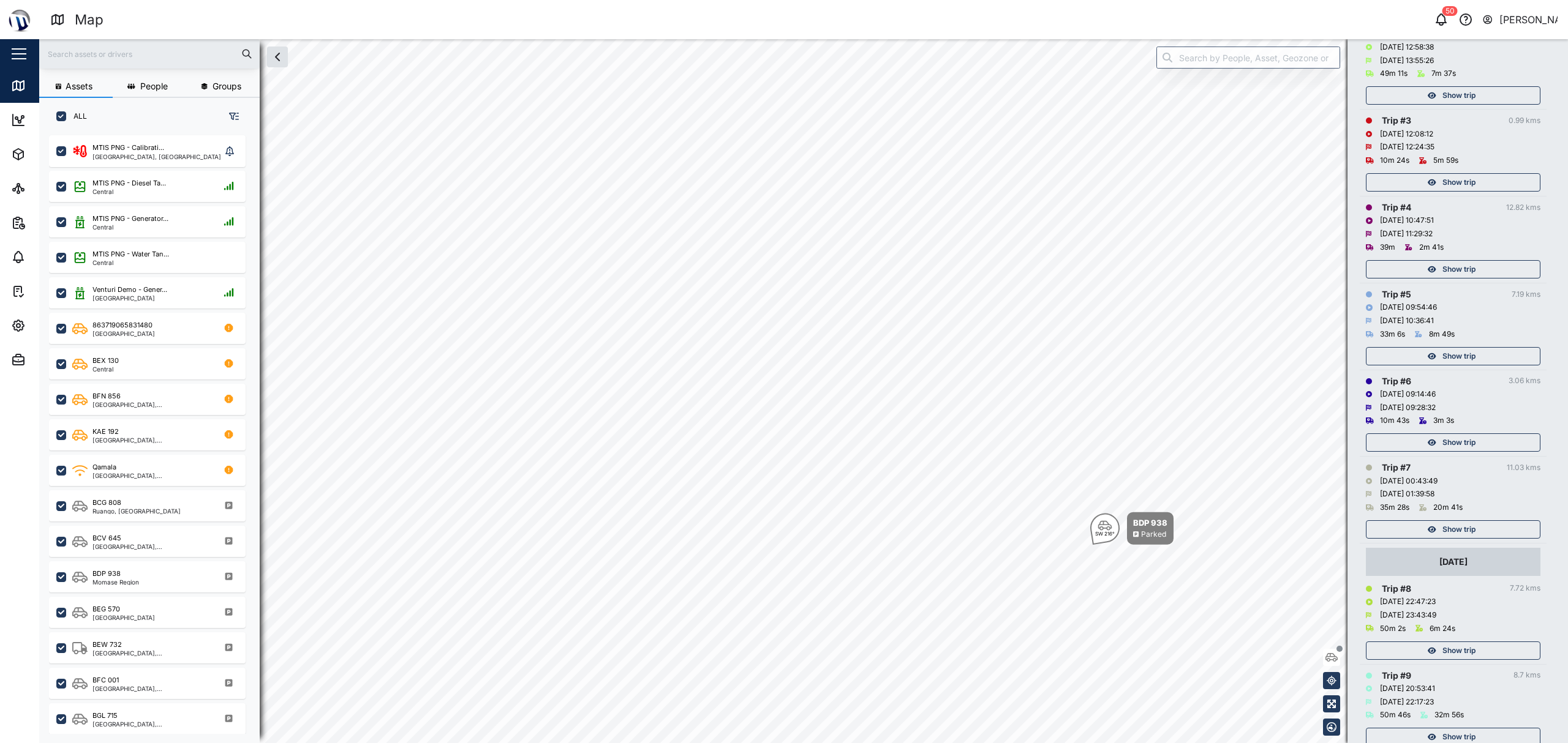
scroll to position [338, 0]
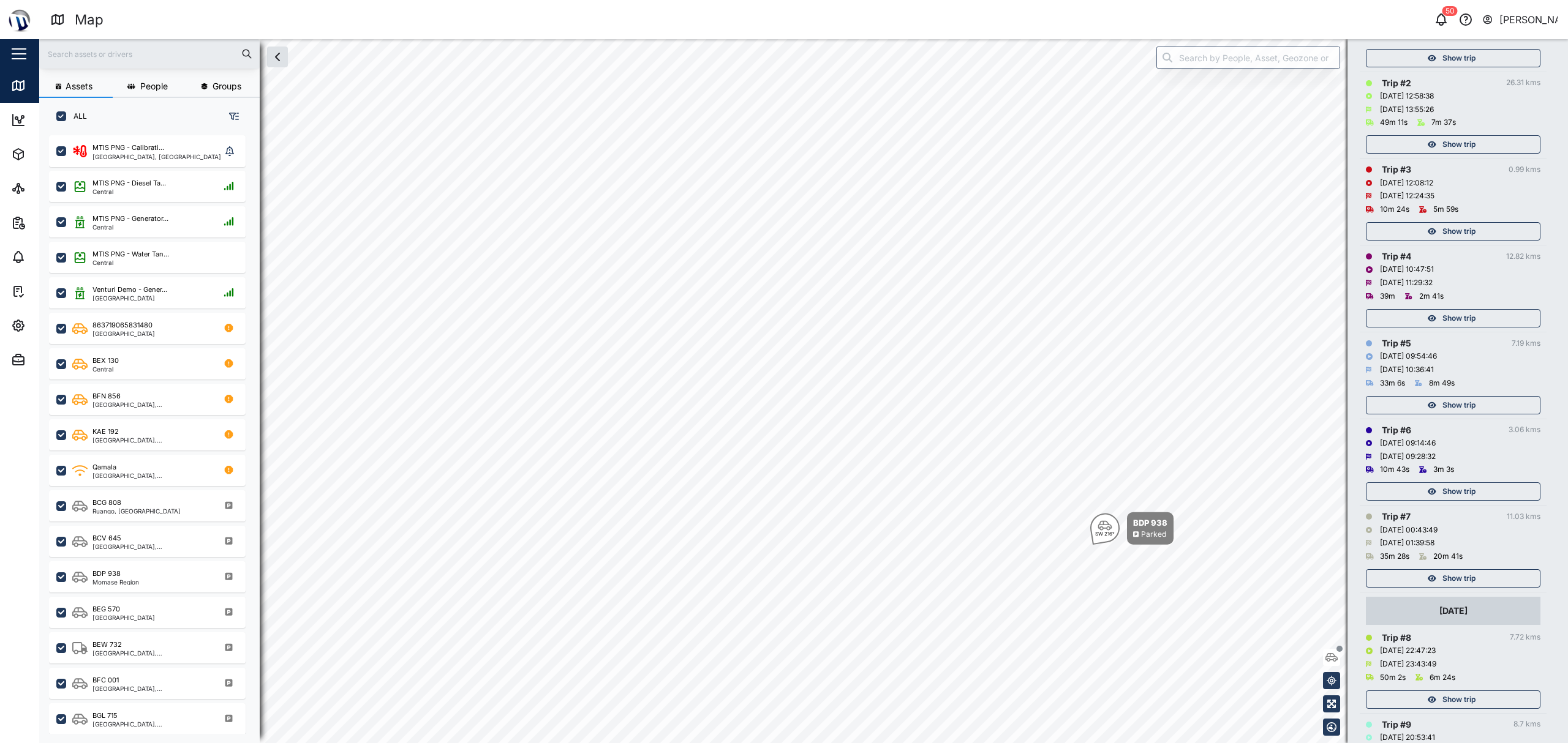
click at [1432, 497] on div "Show trip" at bounding box center [1451, 491] width 159 height 17
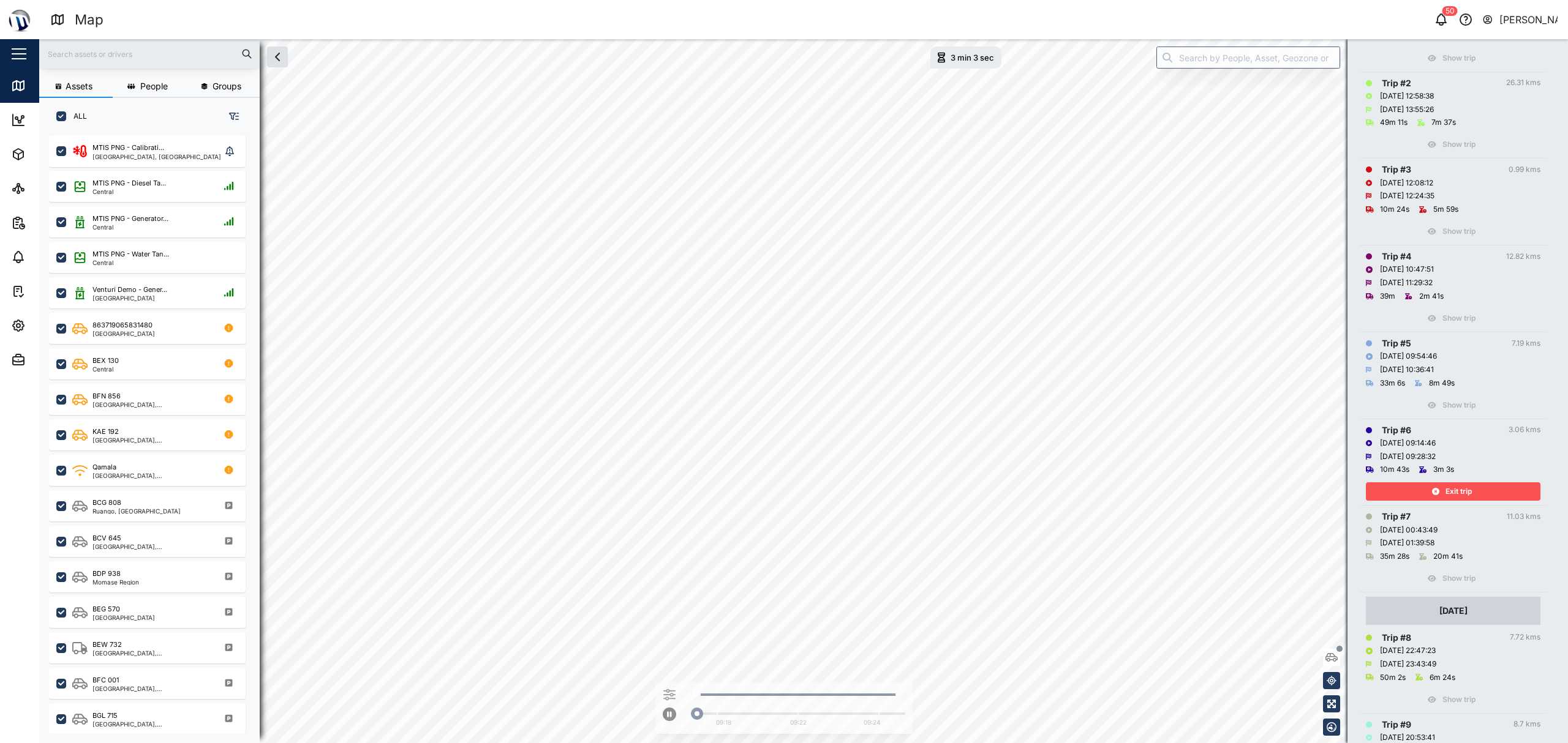
click at [1432, 497] on div "Exit trip" at bounding box center [1451, 491] width 159 height 17
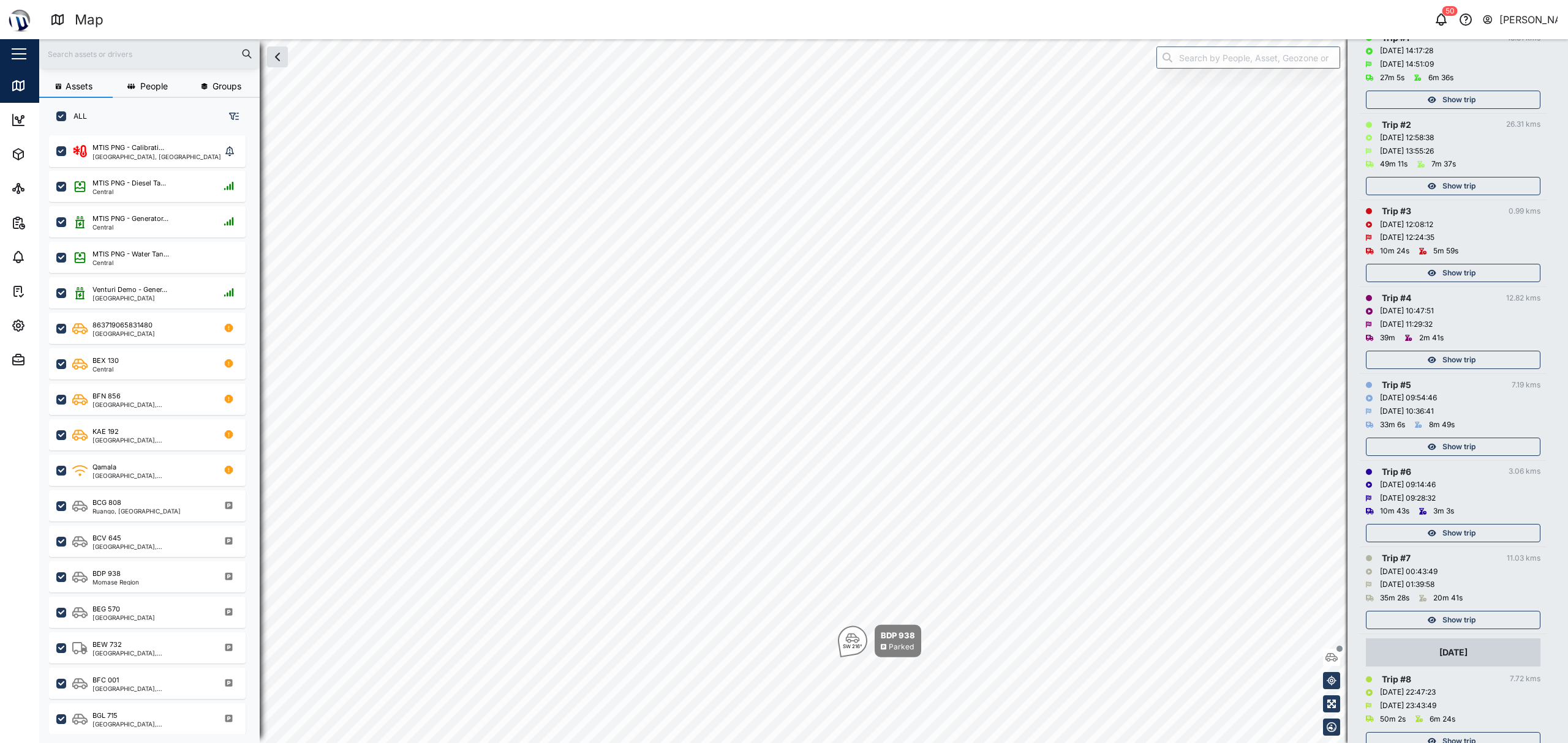
scroll to position [257, 0]
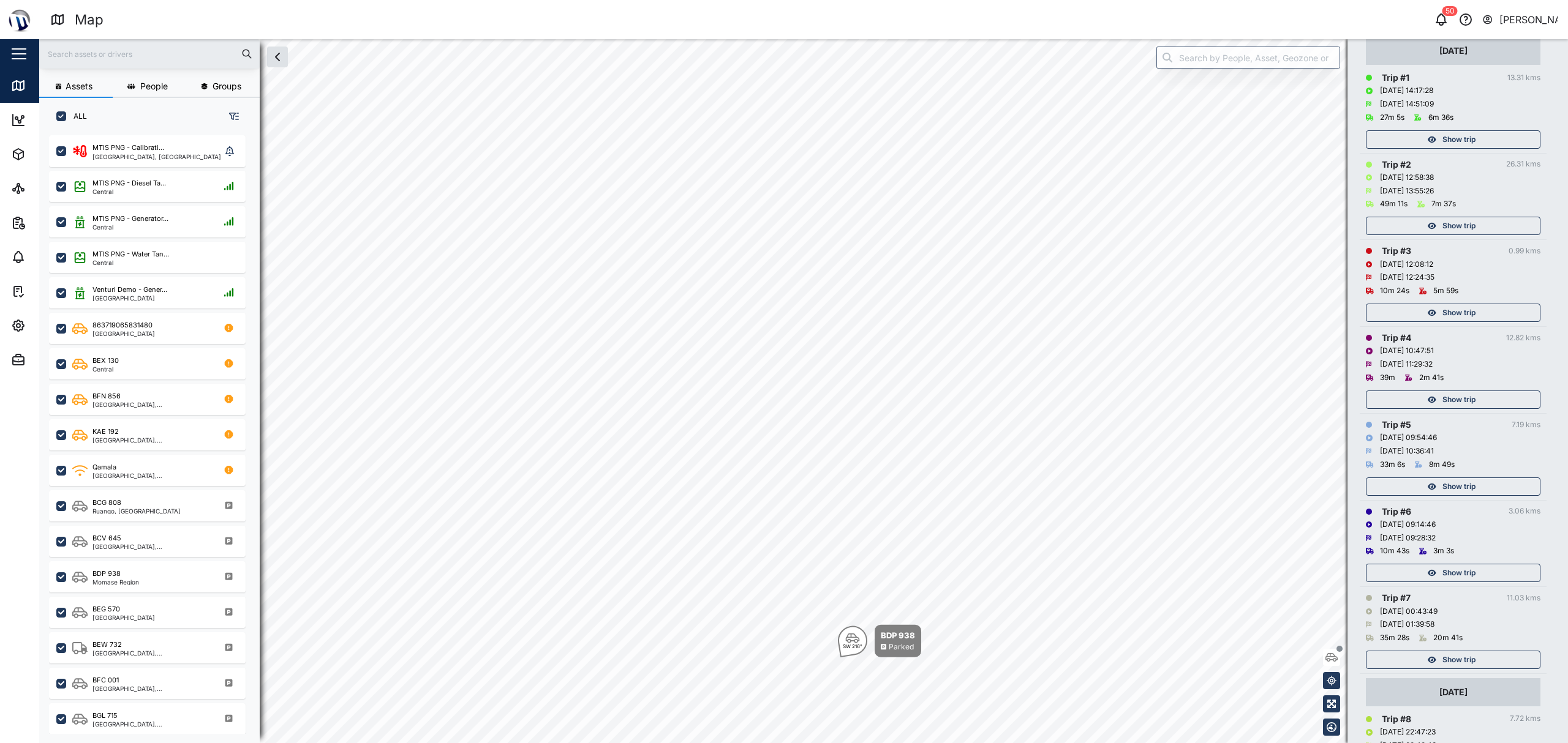
click at [1454, 495] on span "Show trip" at bounding box center [1458, 486] width 33 height 17
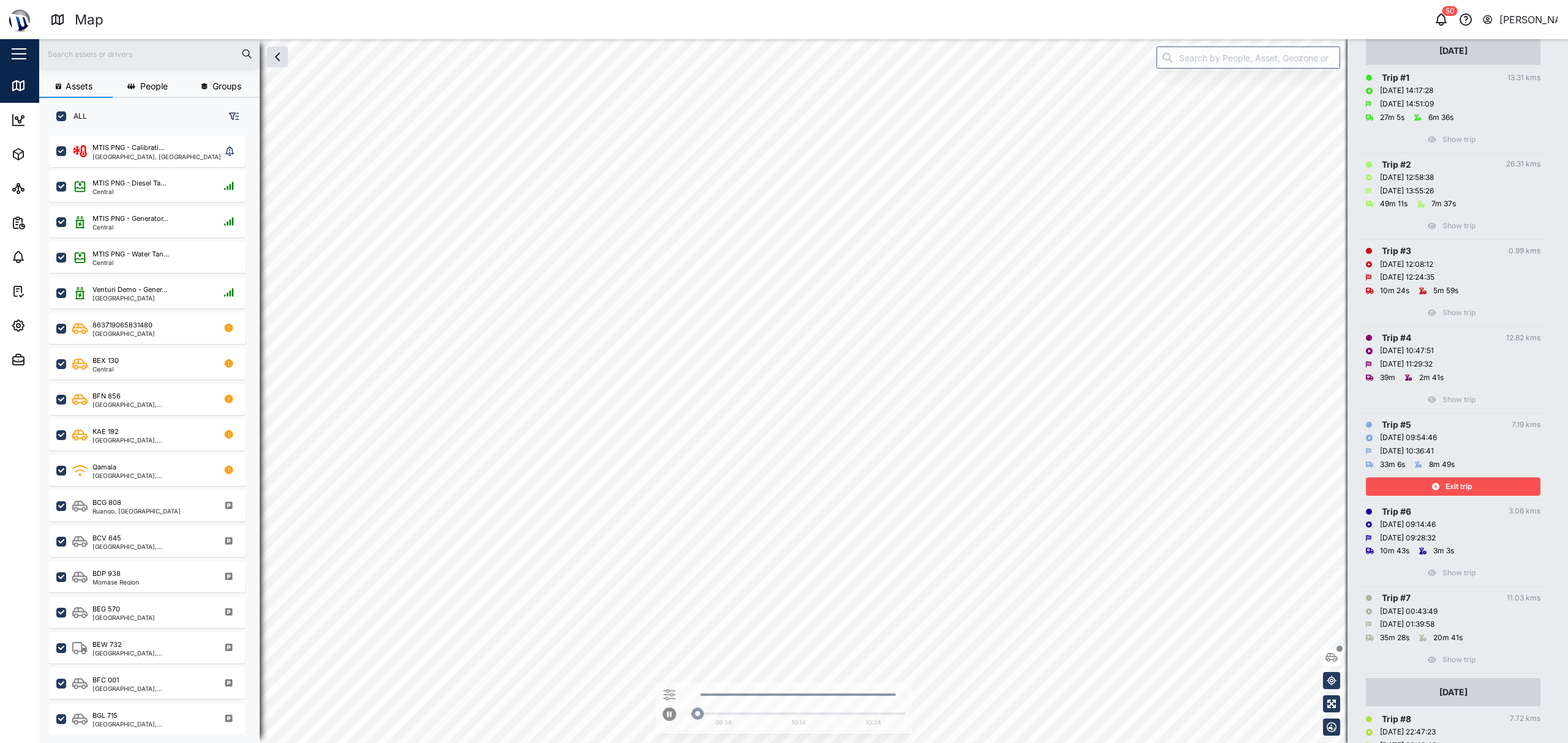
click at [1453, 485] on span "Exit trip" at bounding box center [1458, 486] width 26 height 17
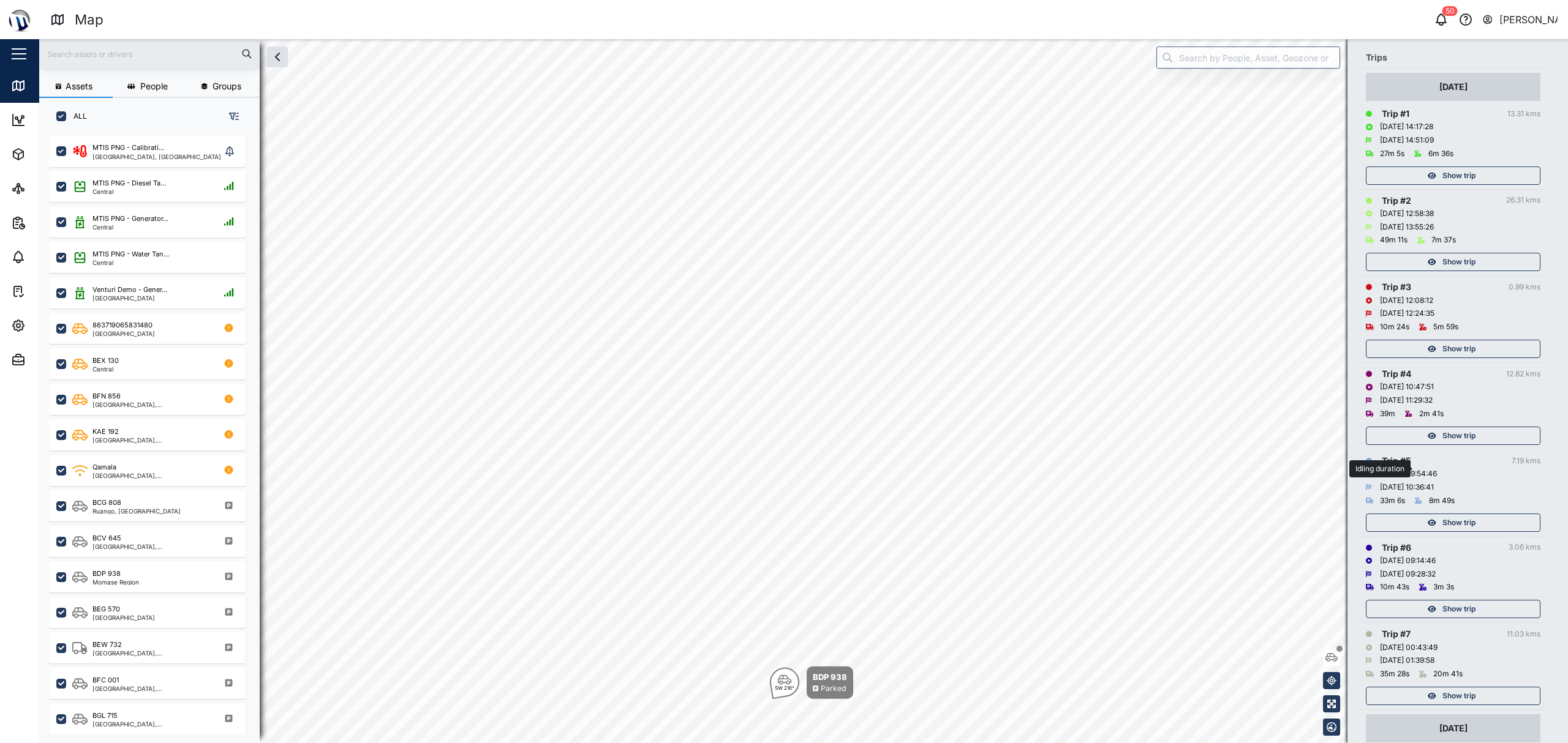
scroll to position [175, 0]
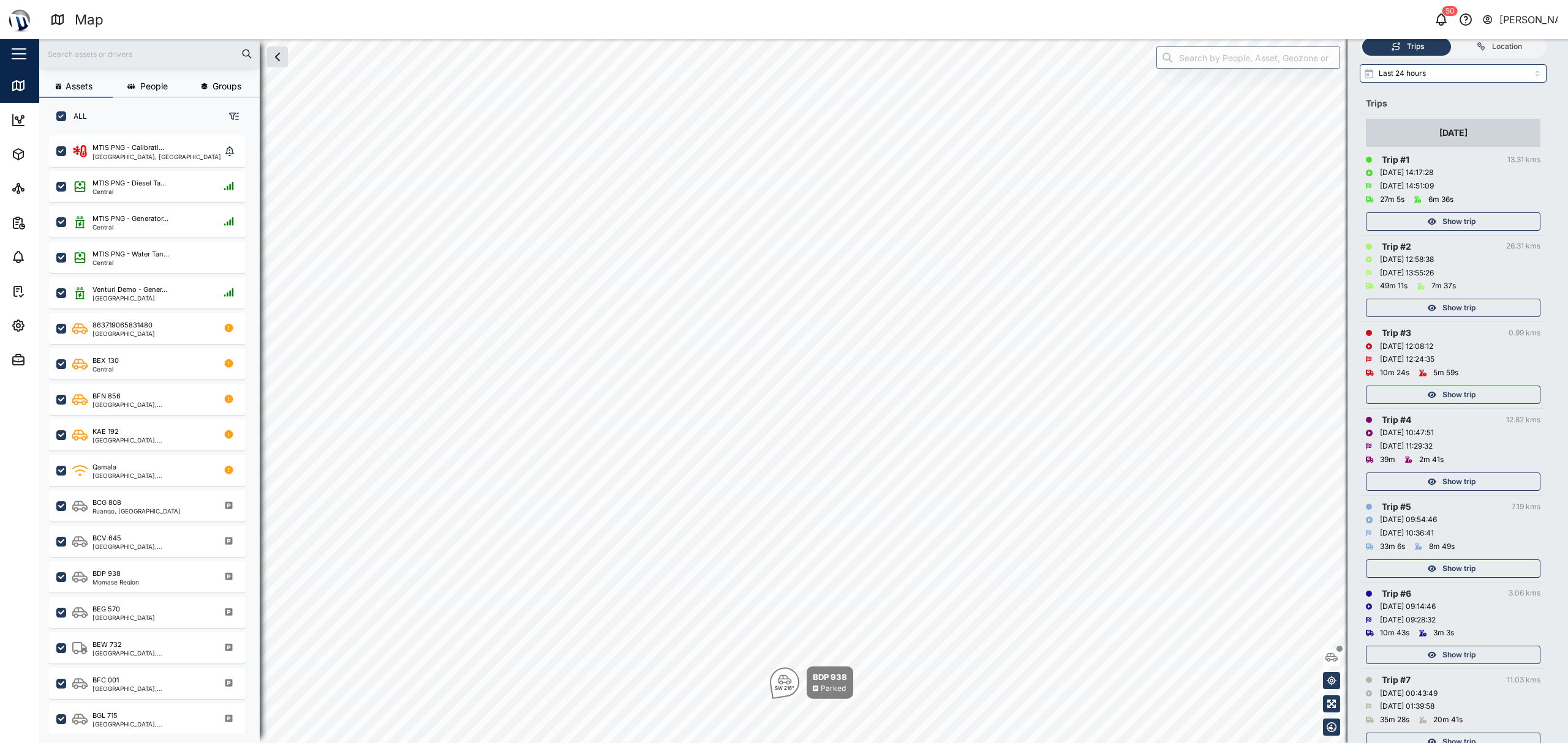
click at [1473, 482] on span "Show trip" at bounding box center [1458, 481] width 33 height 17
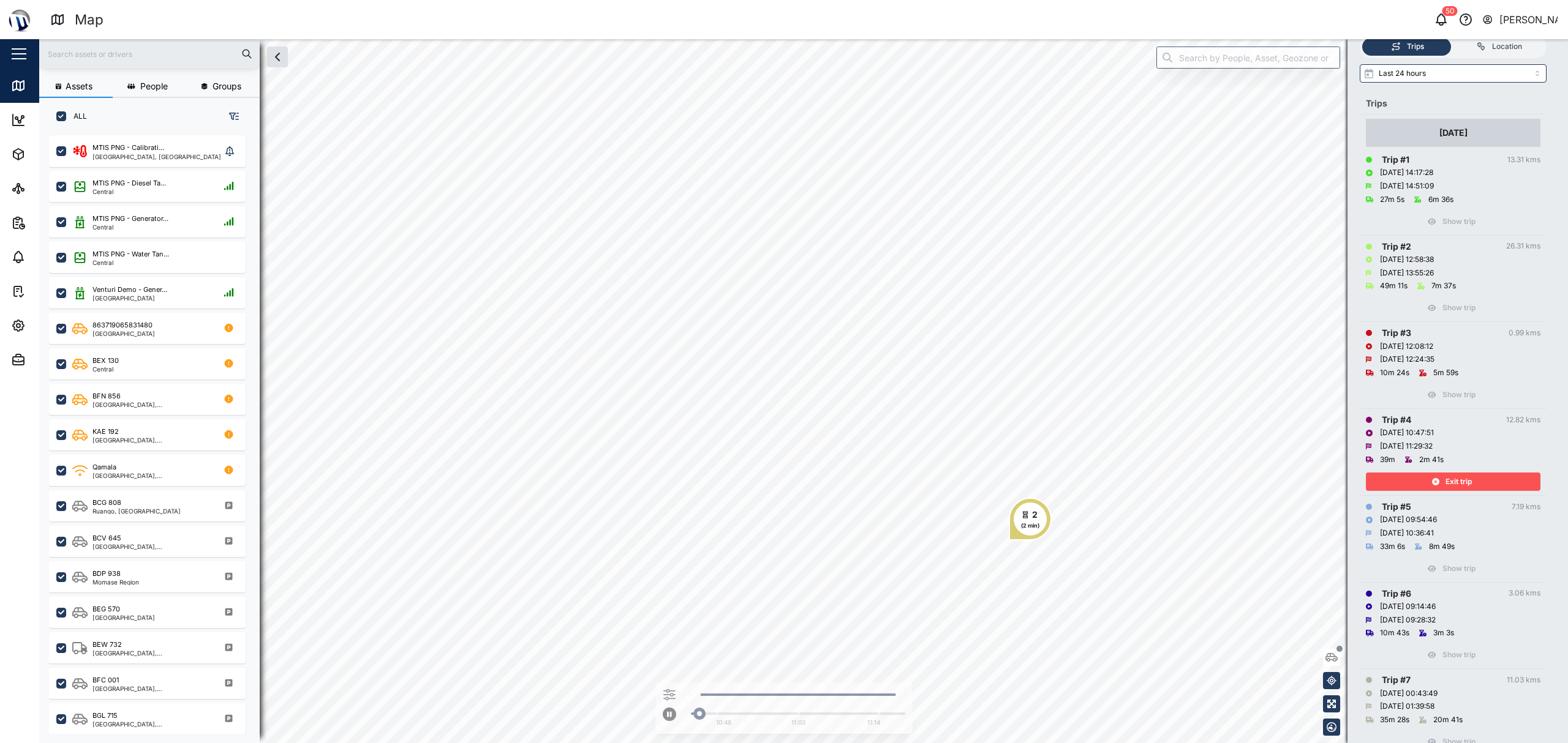
click at [1470, 483] on div "Exit trip" at bounding box center [1451, 481] width 159 height 17
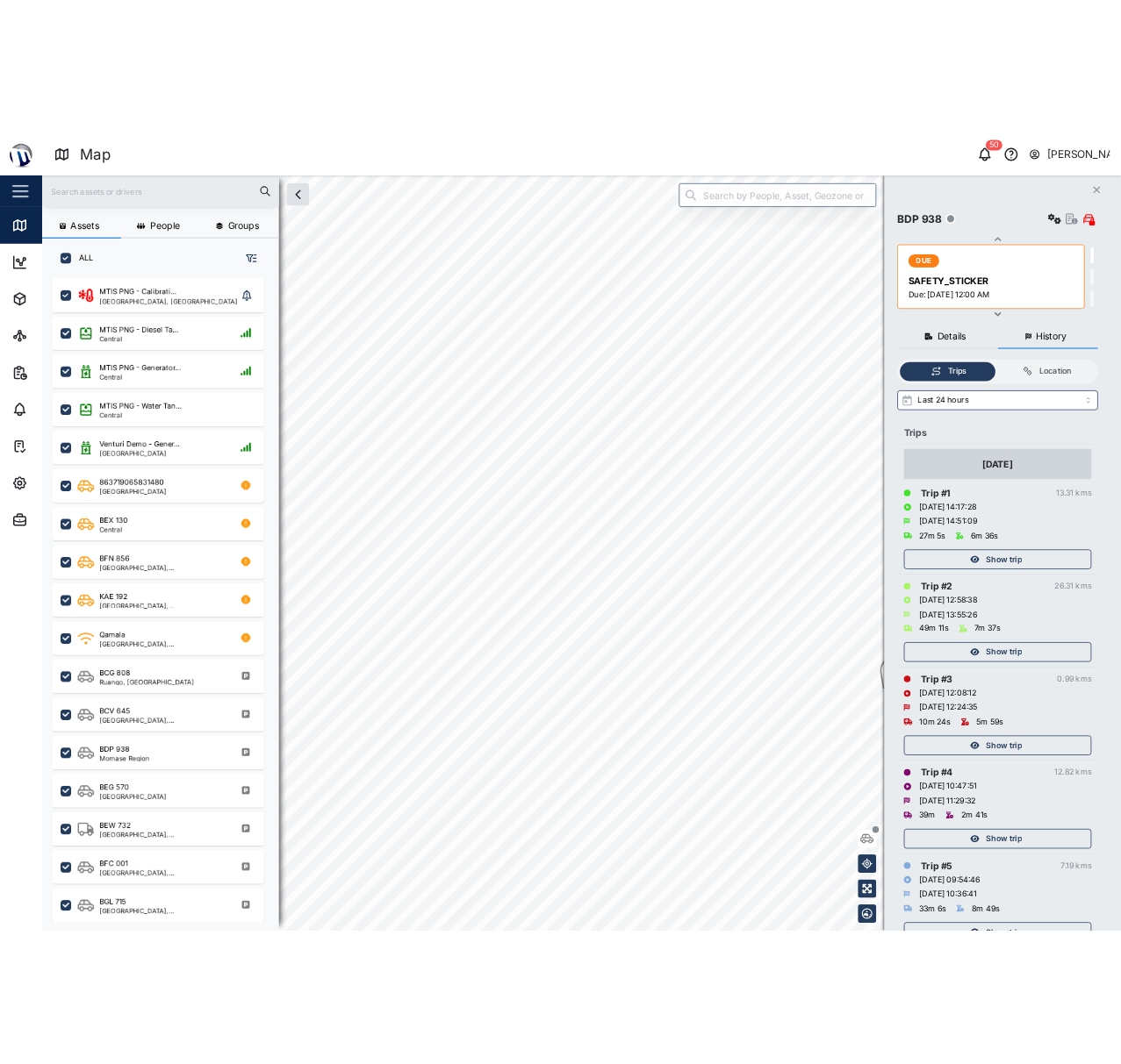
scroll to position [17, 18]
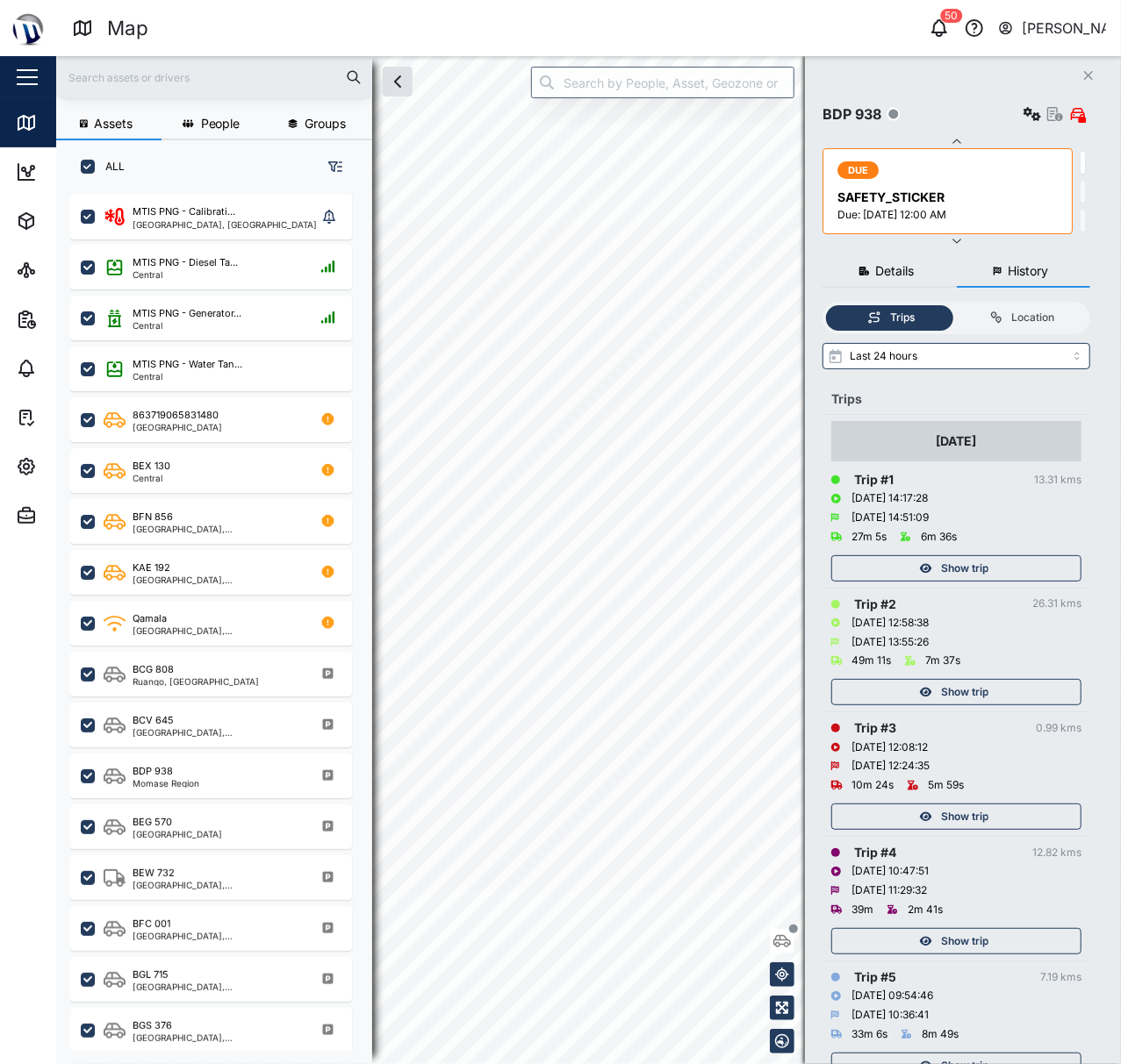
click at [1079, 66] on button "Close" at bounding box center [1087, 75] width 24 height 24
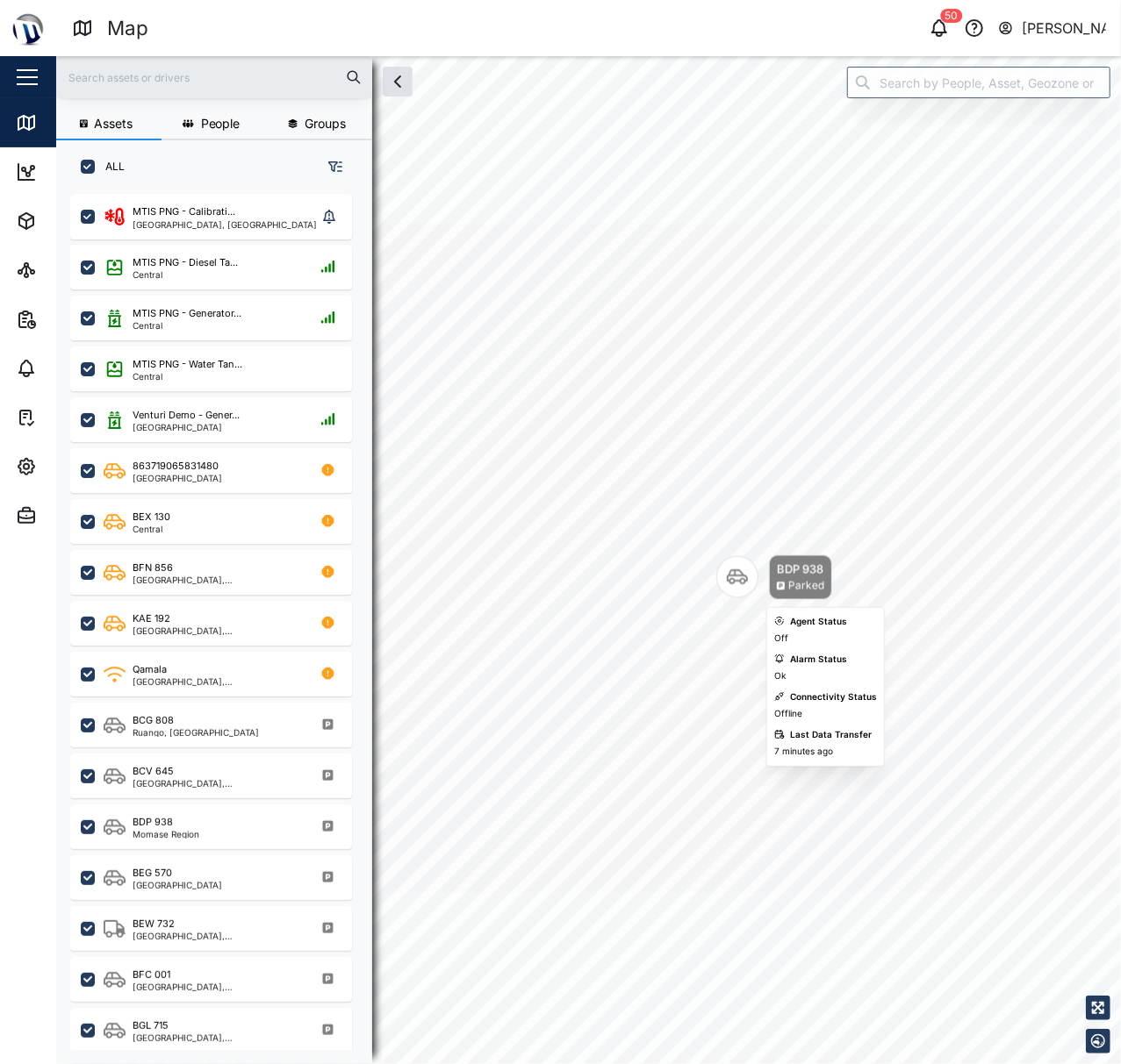
click at [749, 567] on div "Map marker" at bounding box center [737, 577] width 42 height 42
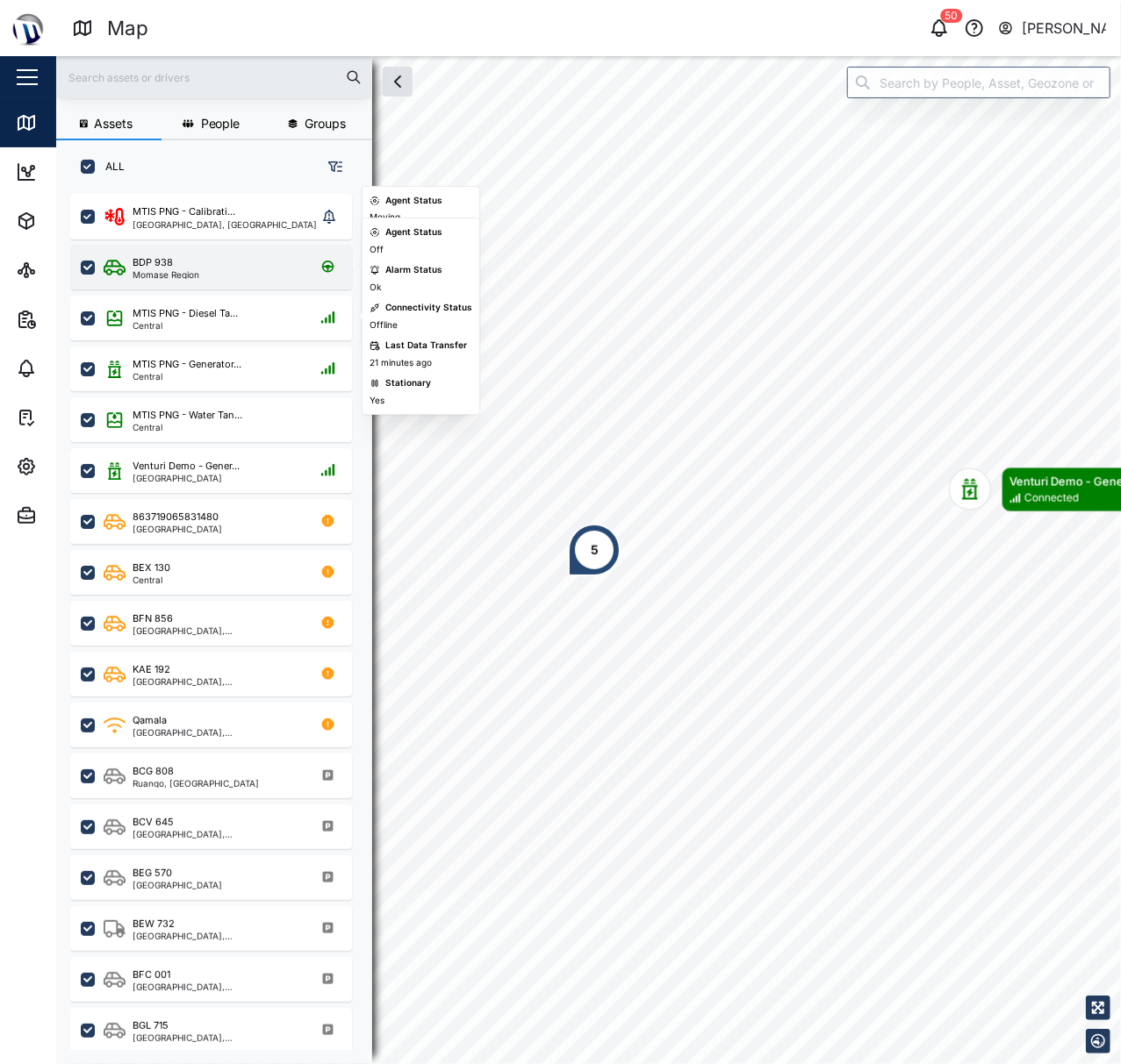
click at [197, 270] on div "Momase Region" at bounding box center [165, 274] width 67 height 9
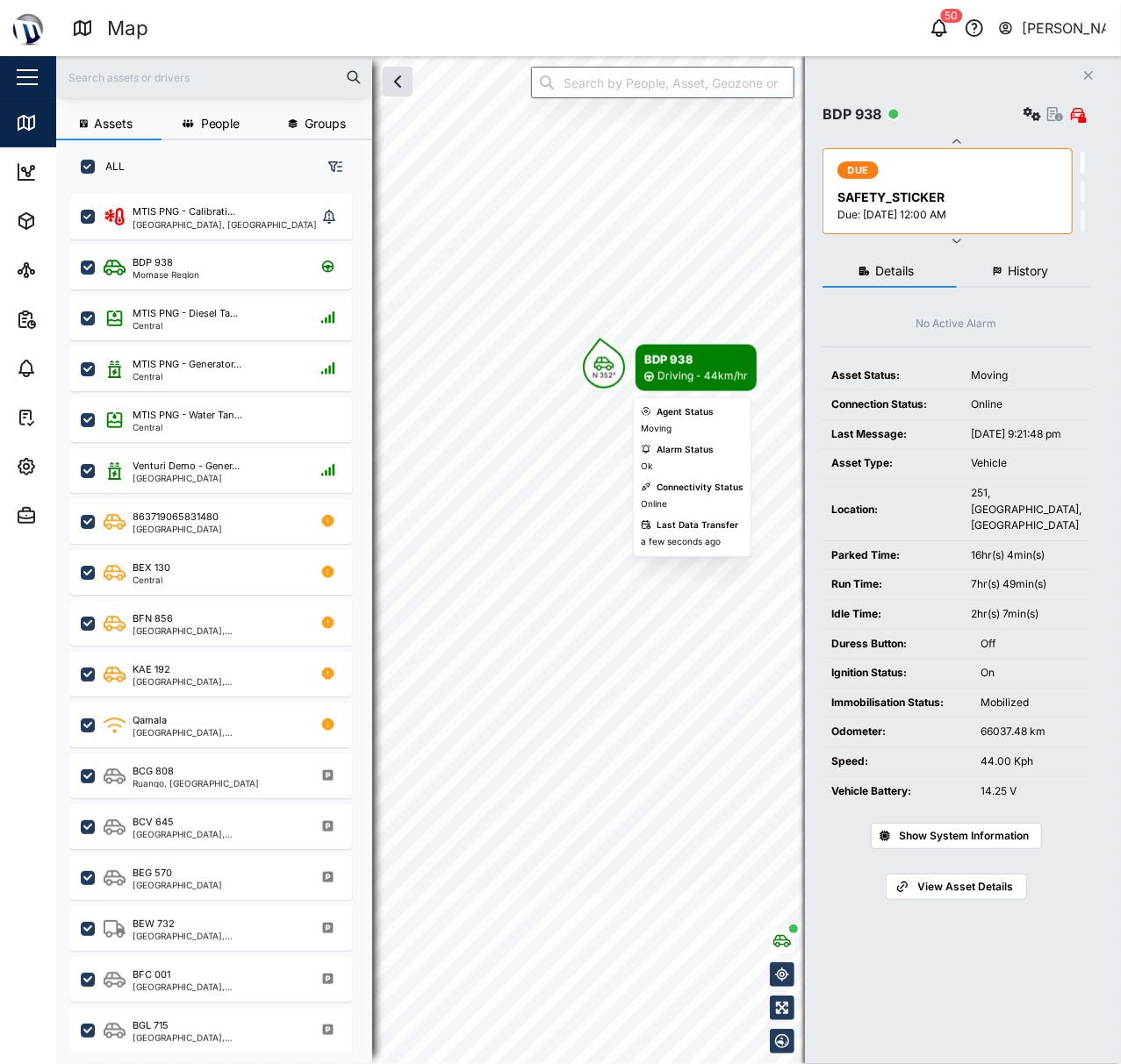
click at [620, 472] on body "Map 50 Declan Delahunty Close Map Dashboard Assets ATS Camera Generator Personn…" at bounding box center [560, 532] width 1121 height 1064
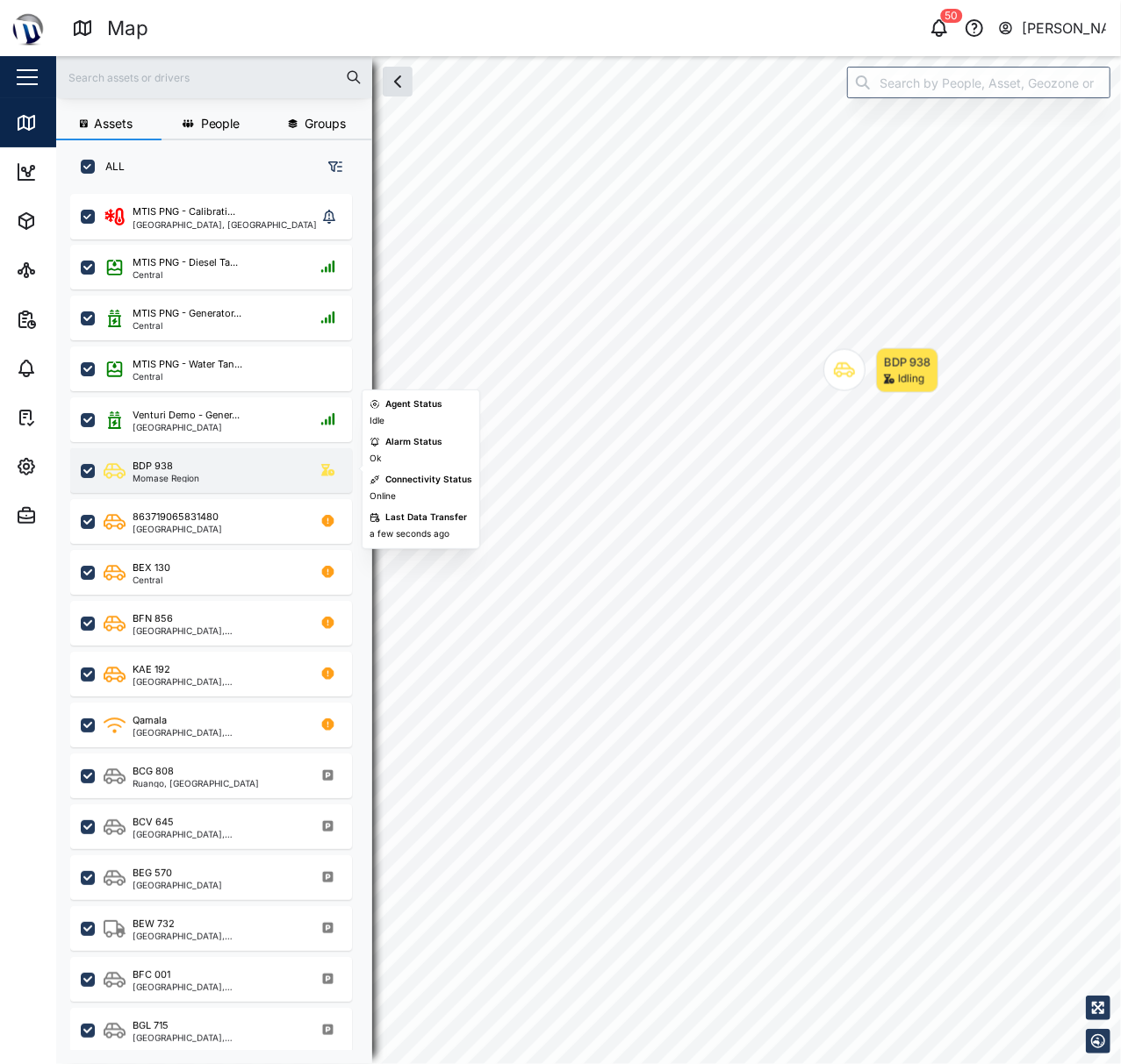
click at [248, 486] on div "BDP 938 Momase Region" at bounding box center [211, 470] width 281 height 44
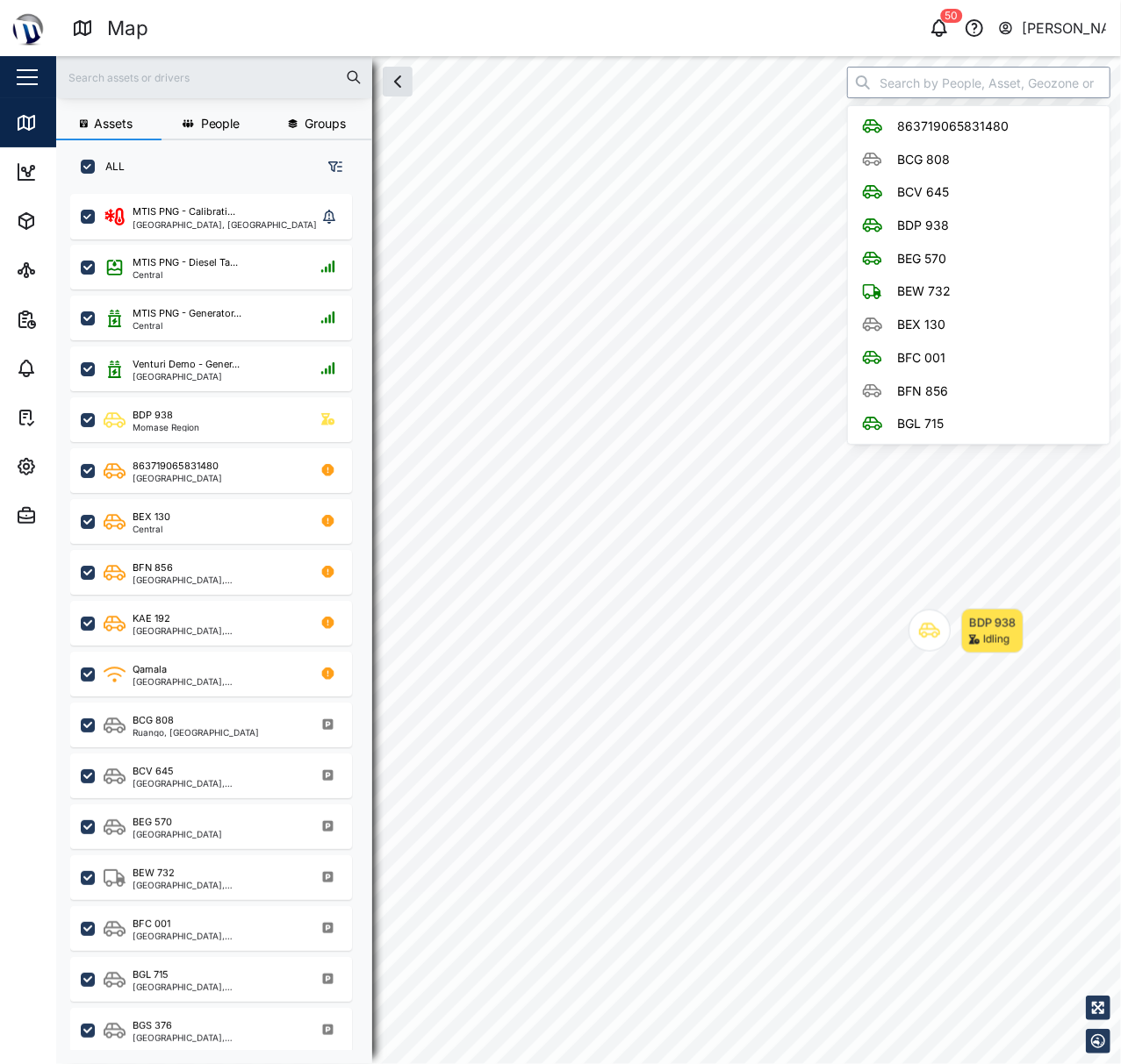
click at [924, 79] on input "search" at bounding box center [978, 82] width 263 height 32
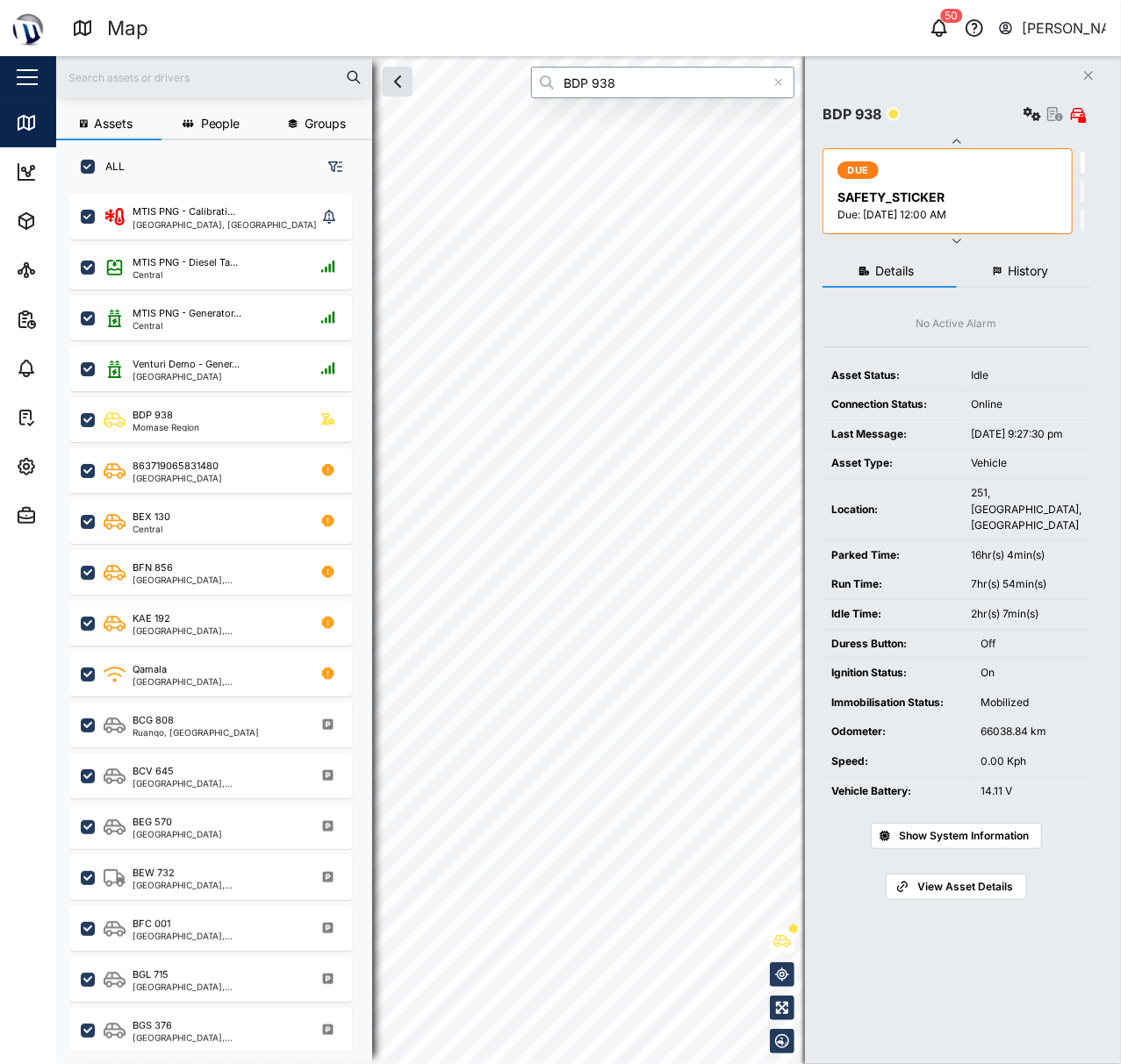
type input "BDP 938"
click at [1023, 274] on span "History" at bounding box center [1028, 271] width 40 height 13
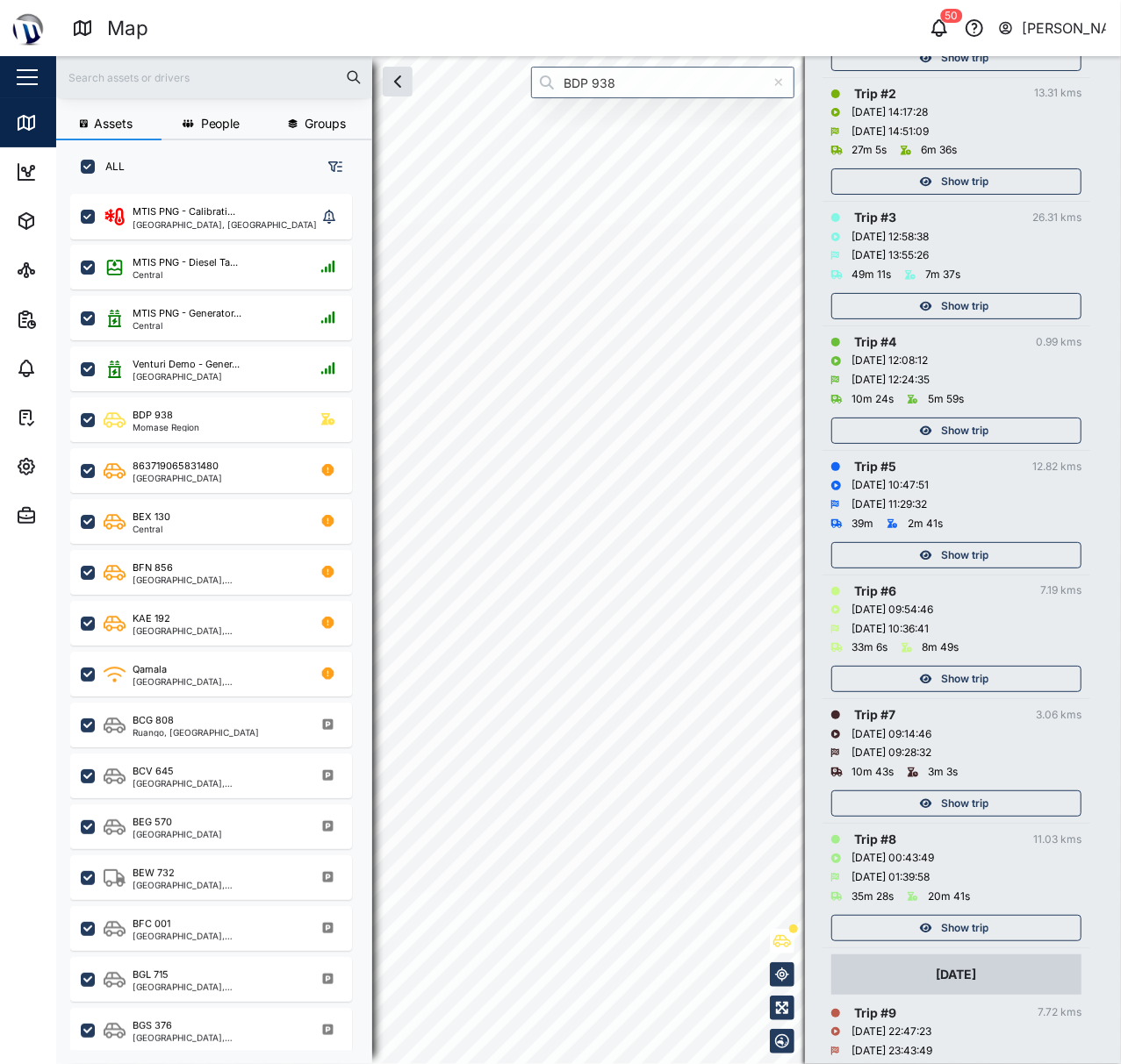
scroll to position [584, 0]
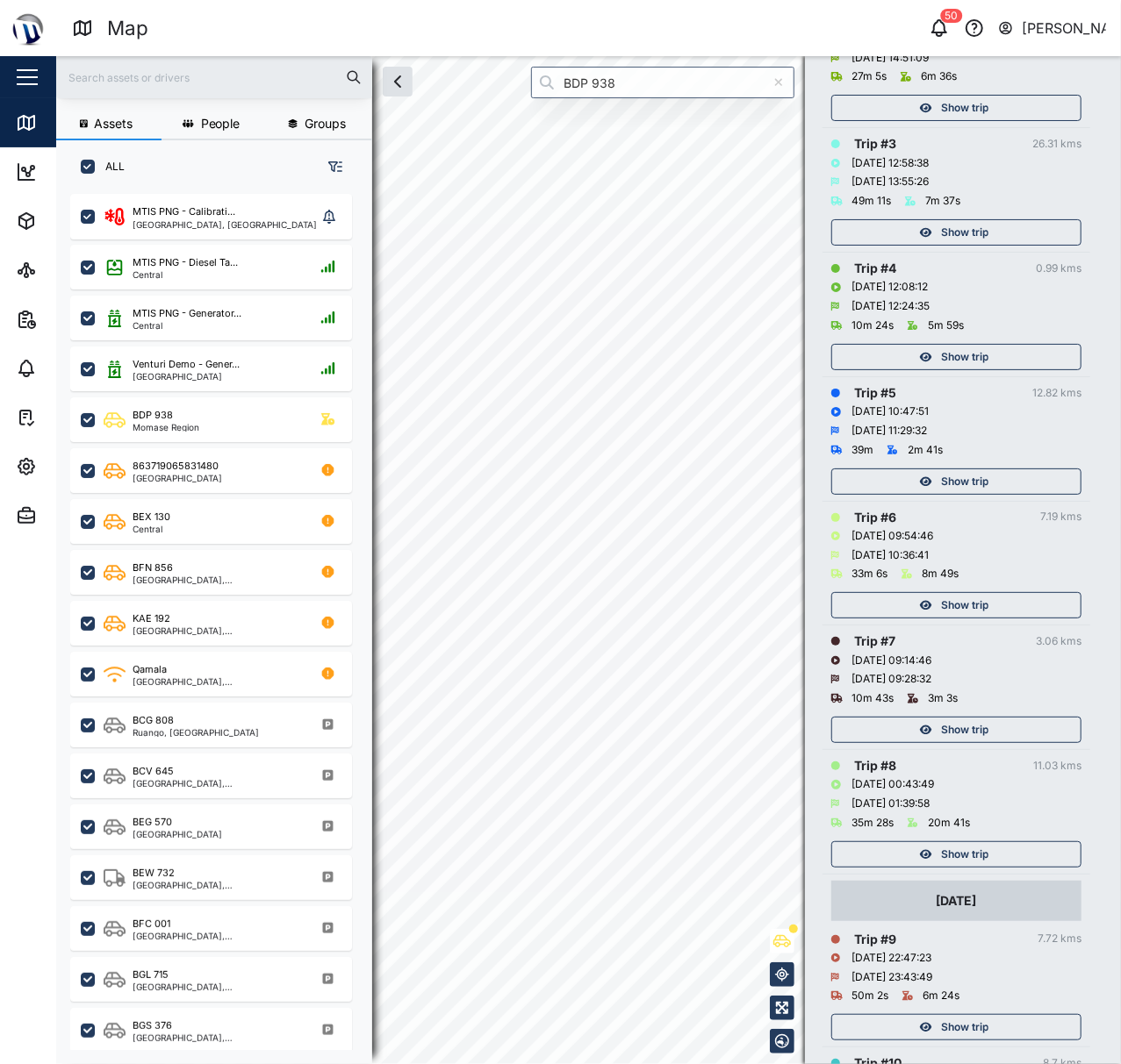
click at [987, 712] on div "Show trip" at bounding box center [955, 726] width 250 height 35
click at [992, 724] on div "Show trip" at bounding box center [953, 730] width 228 height 24
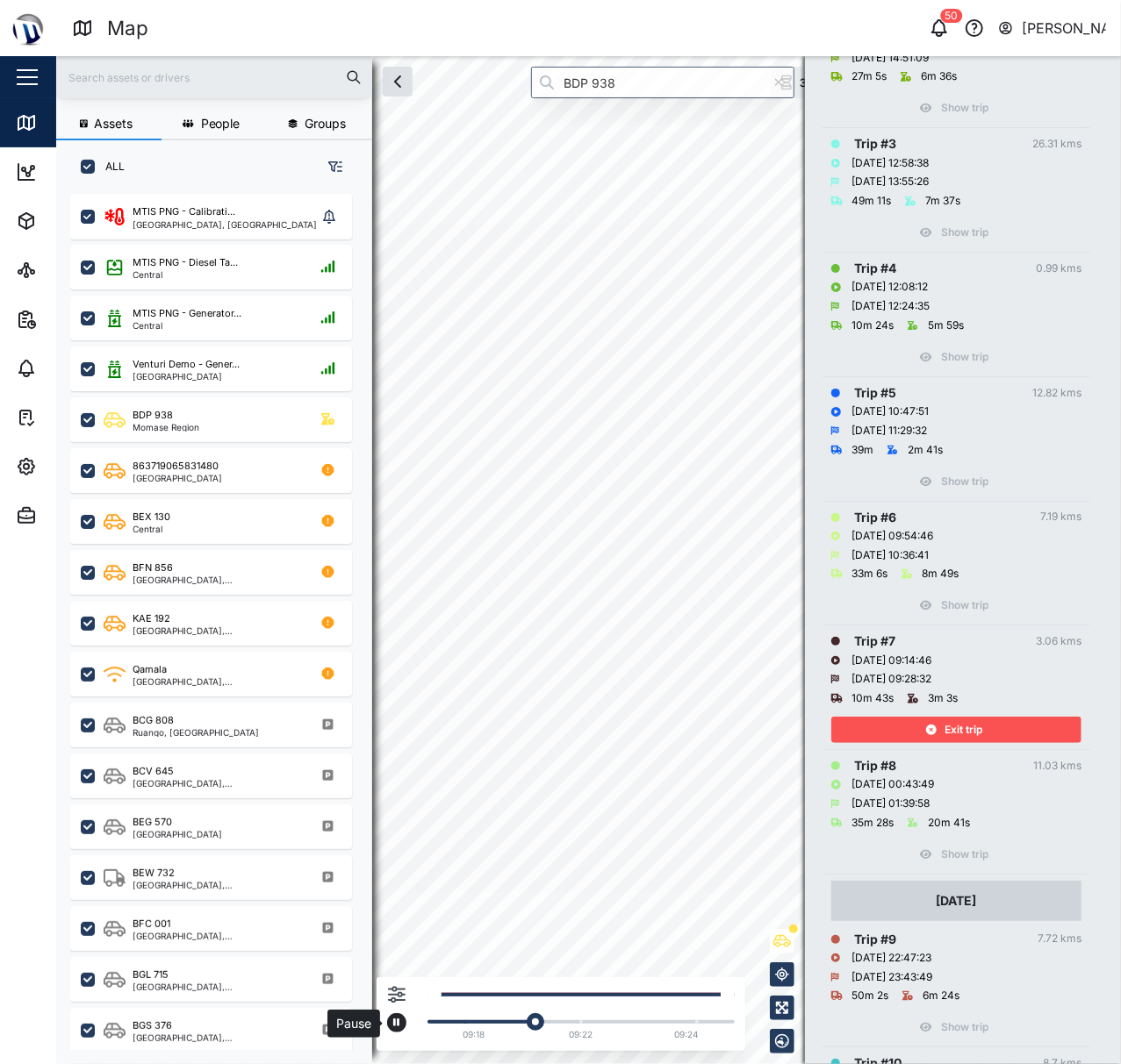
click at [400, 1020] on button "button" at bounding box center [396, 1024] width 19 height 19
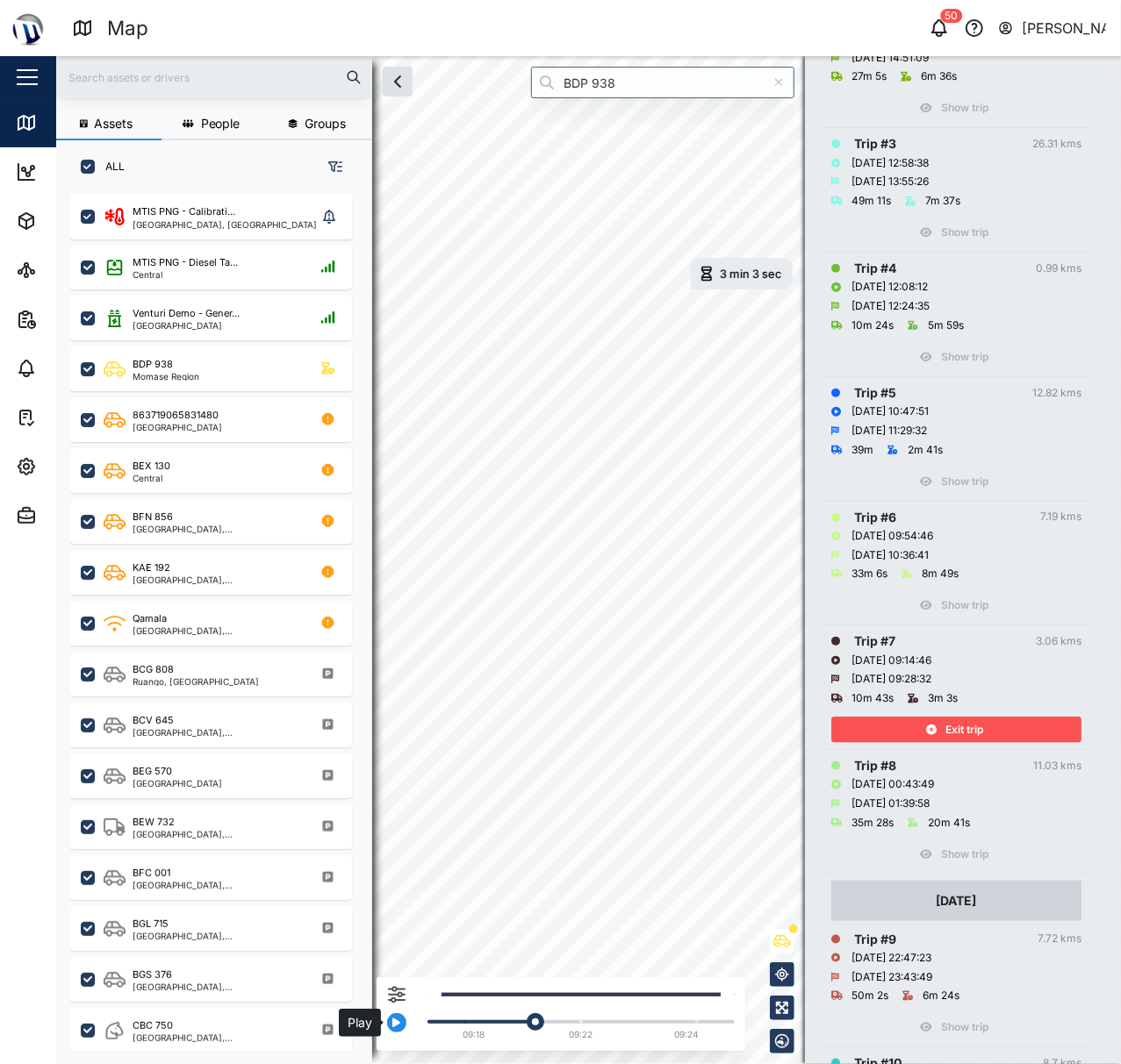
click at [402, 1022] on button "button" at bounding box center [396, 1024] width 19 height 19
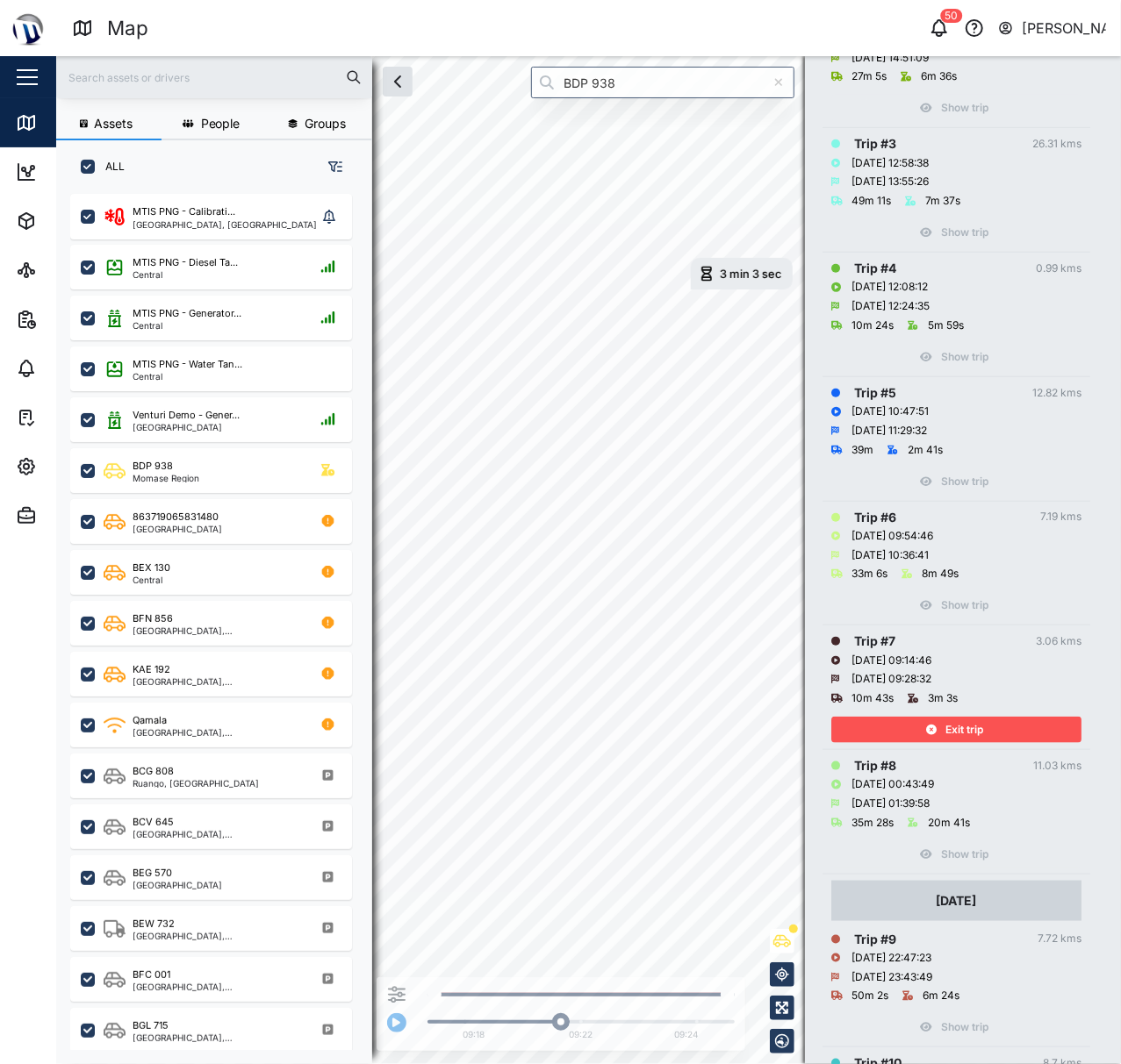
click at [902, 720] on div "Exit trip" at bounding box center [953, 730] width 228 height 24
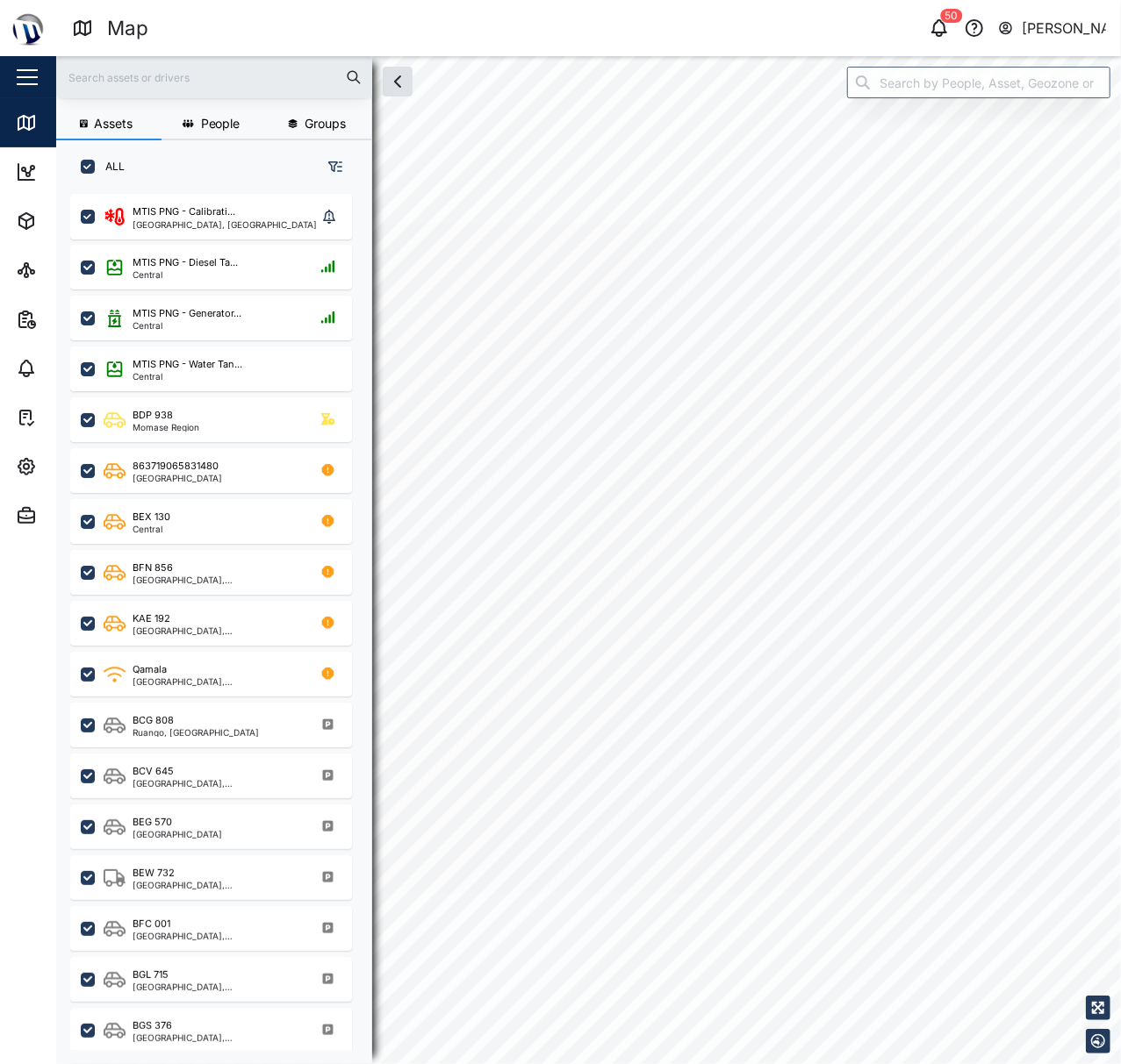
scroll to position [844, 270]
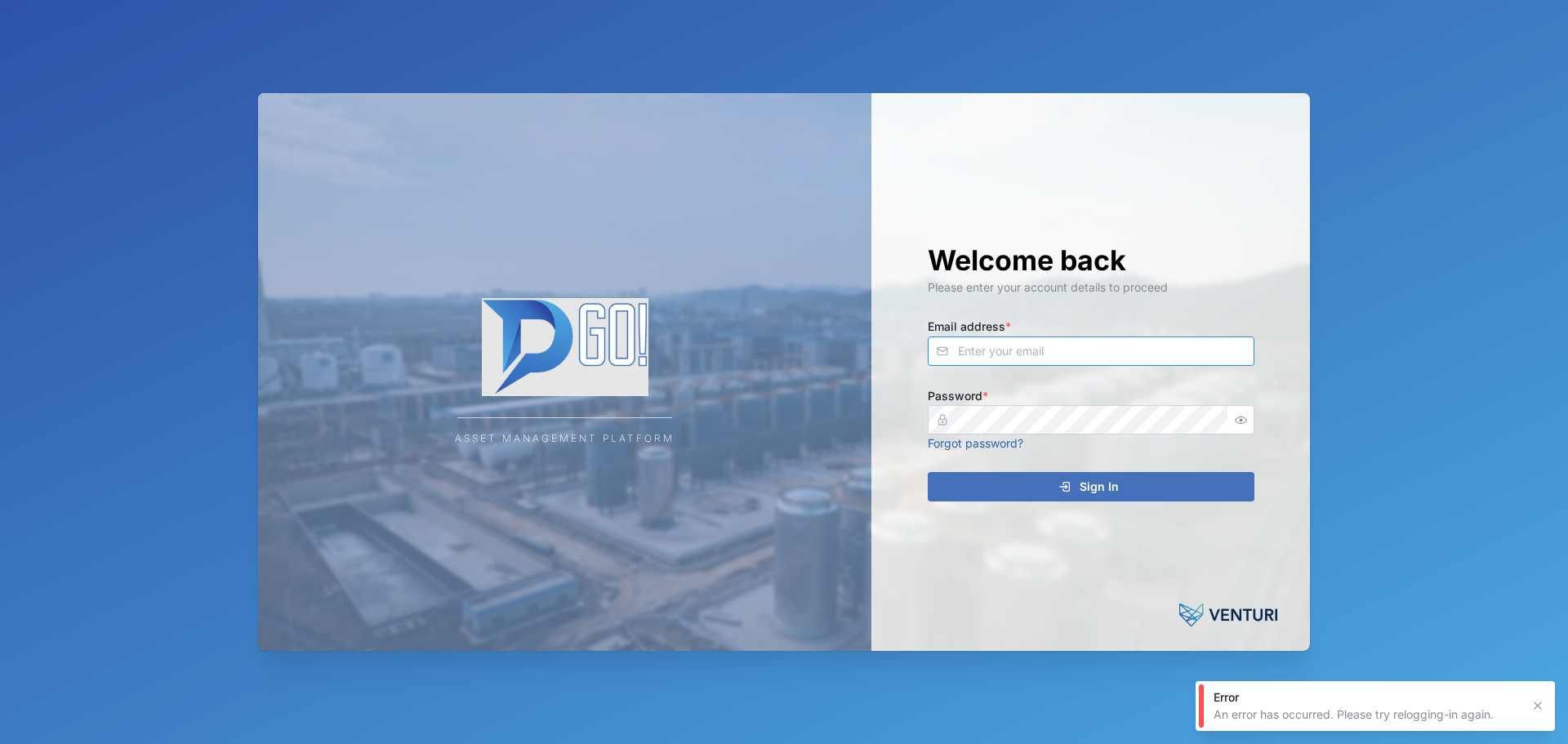
drag, startPoint x: 975, startPoint y: 359, endPoint x: 998, endPoint y: 360, distance: 23.0
click at [781, 360] on input "Email address *" at bounding box center [1091, 351] width 327 height 30
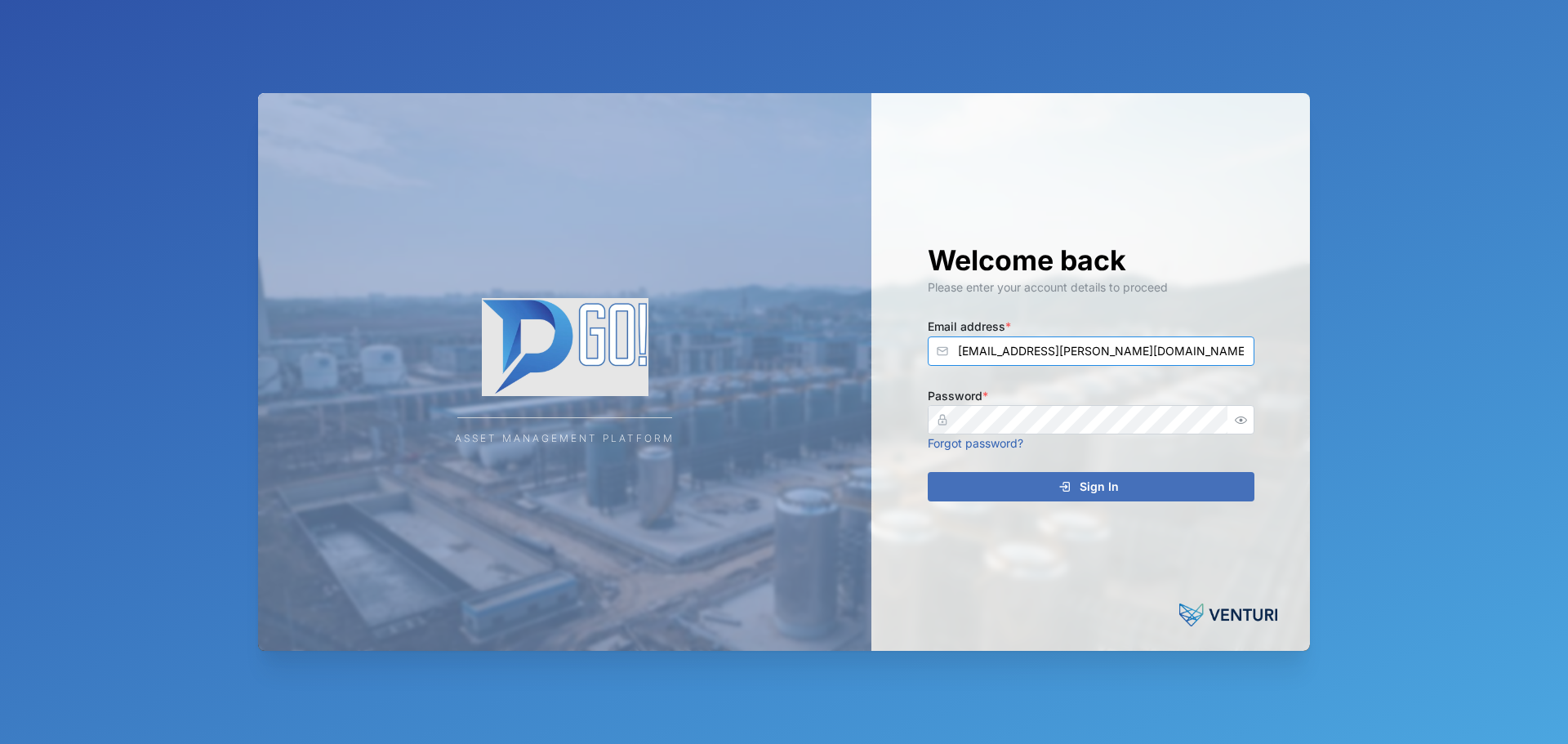
type input "declan.delahunty@venturi.io"
click at [781, 472] on button "Sign In" at bounding box center [1091, 486] width 327 height 30
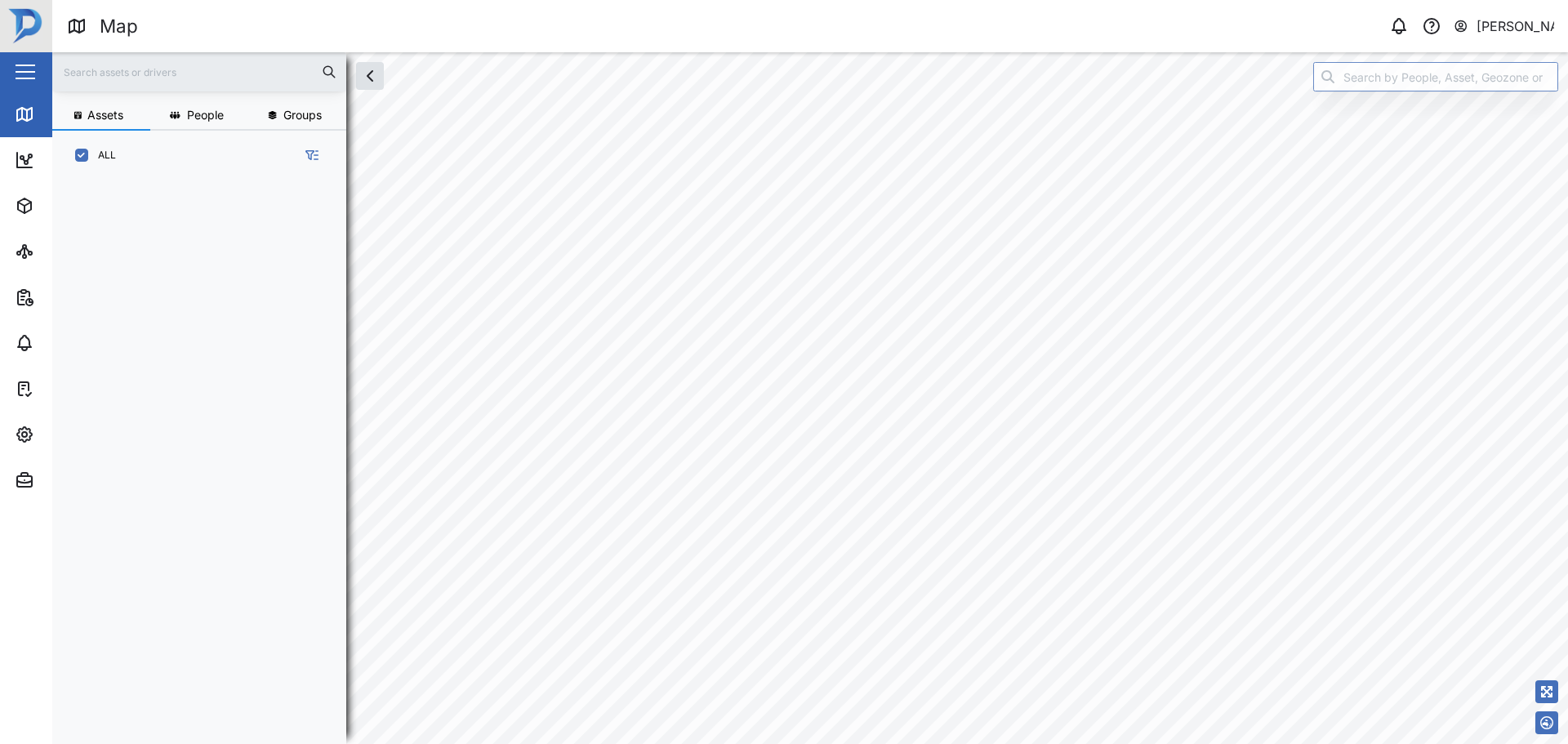
scroll to position [544, 256]
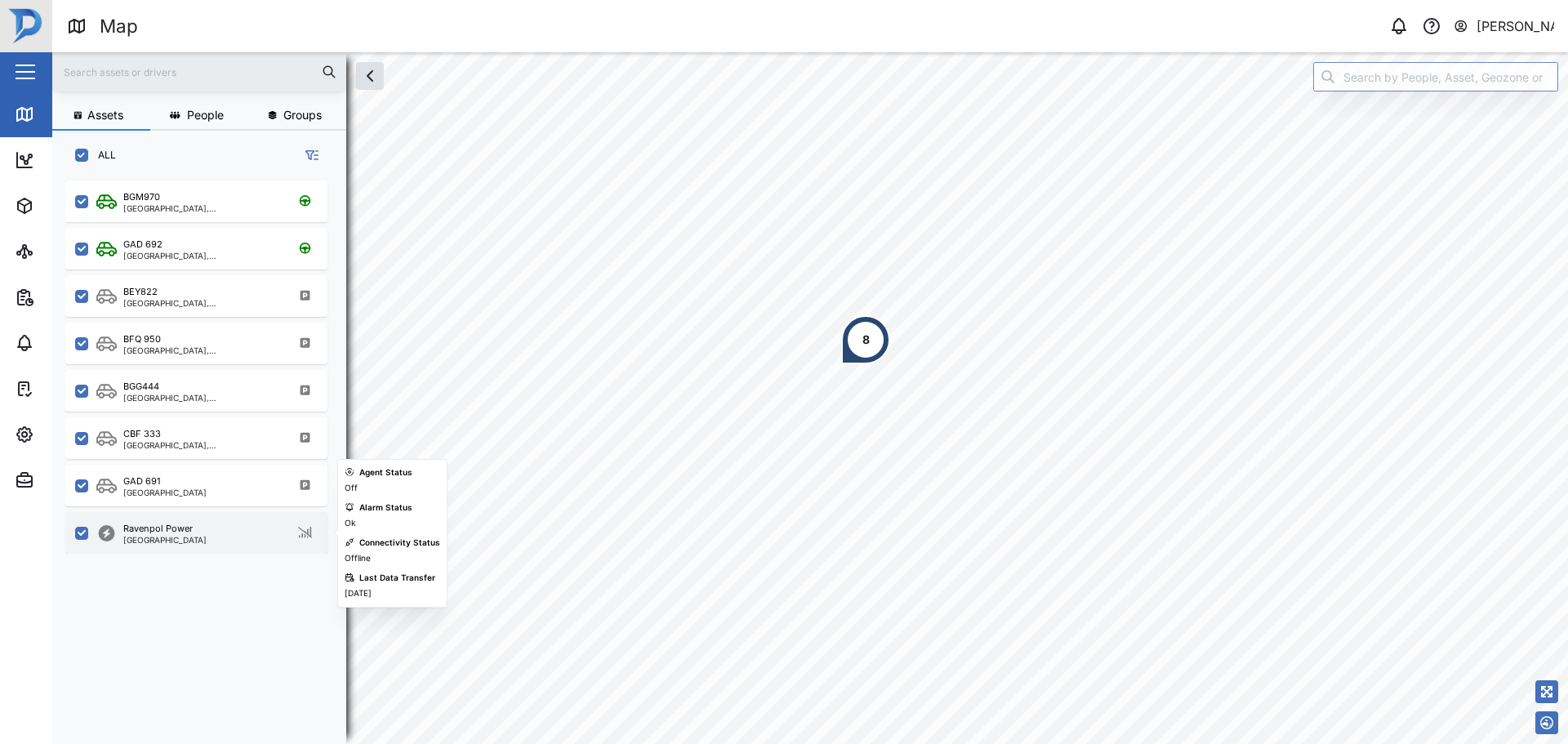
click at [214, 527] on div "Ravenpol Power Port Moresby" at bounding box center [206, 533] width 222 height 22
